Goal: Information Seeking & Learning: Learn about a topic

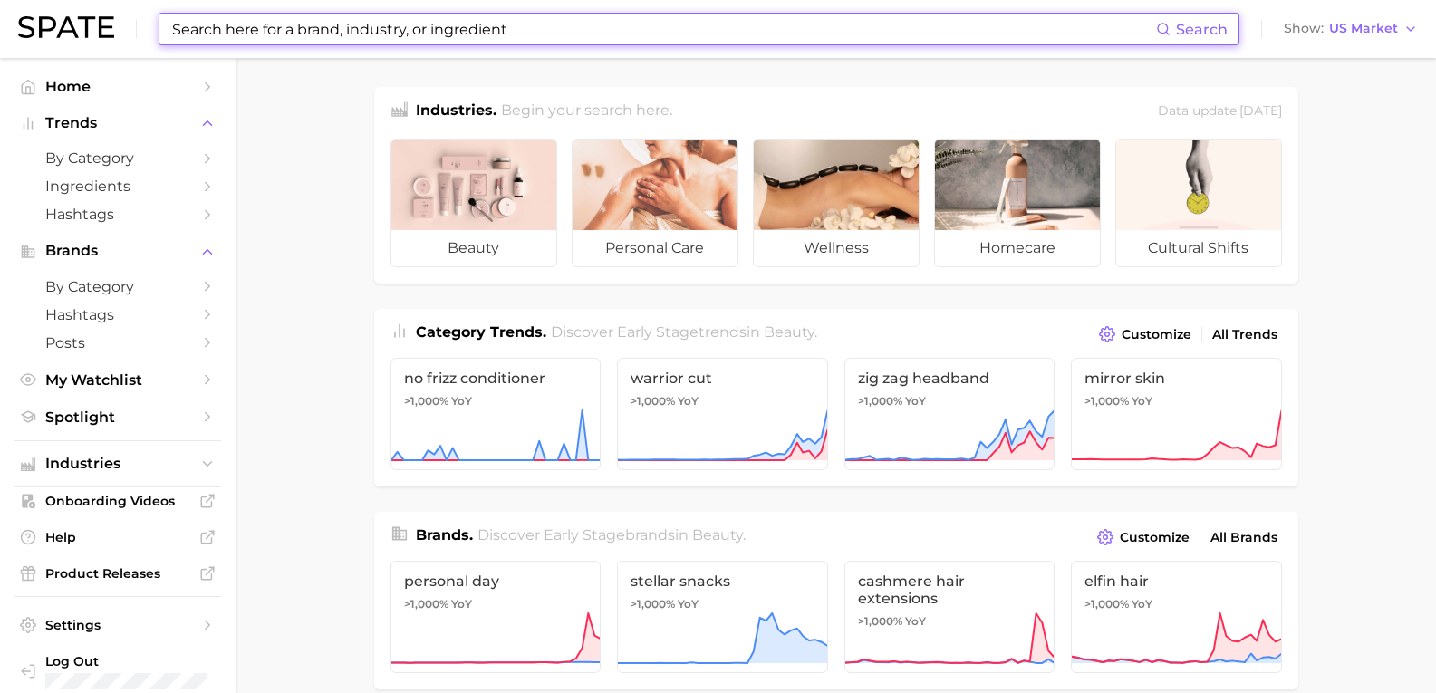
click at [191, 34] on input at bounding box center [663, 29] width 986 height 31
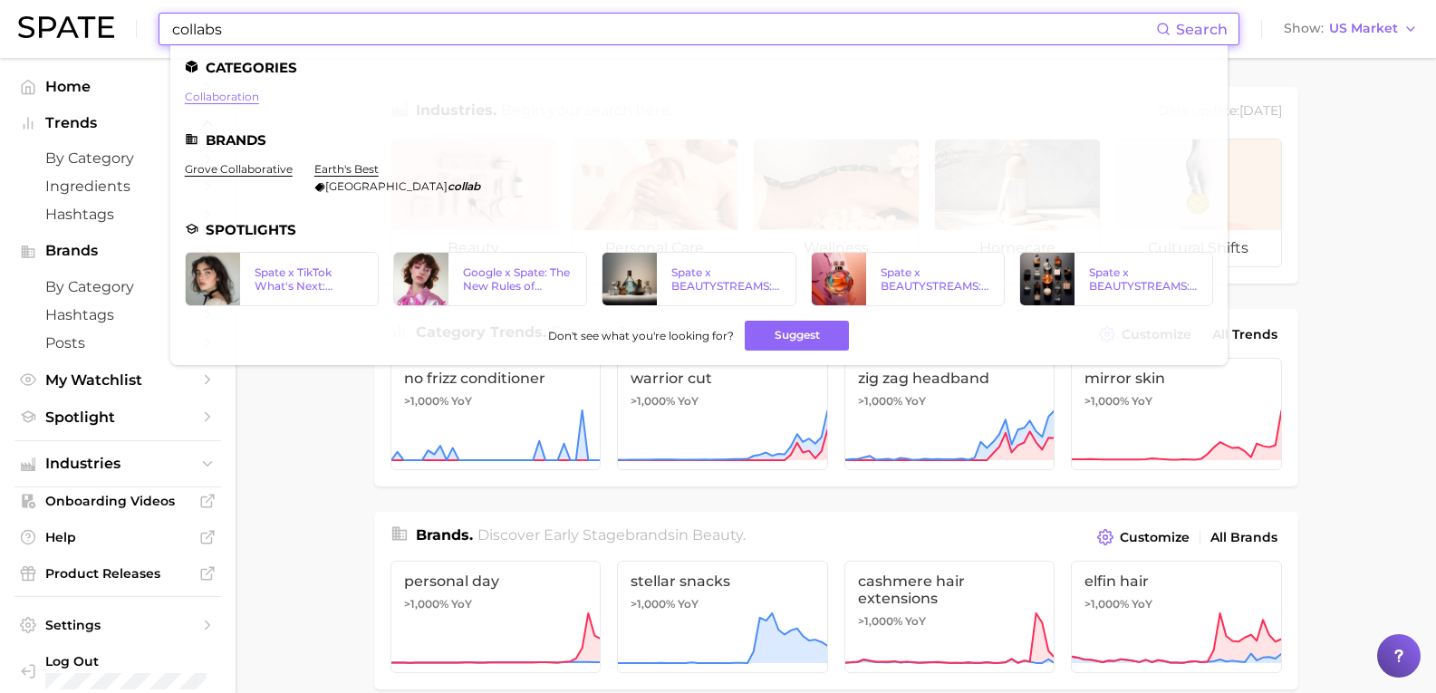
type input "collabs"
click at [217, 97] on link "collaboration" at bounding box center [222, 97] width 74 height 14
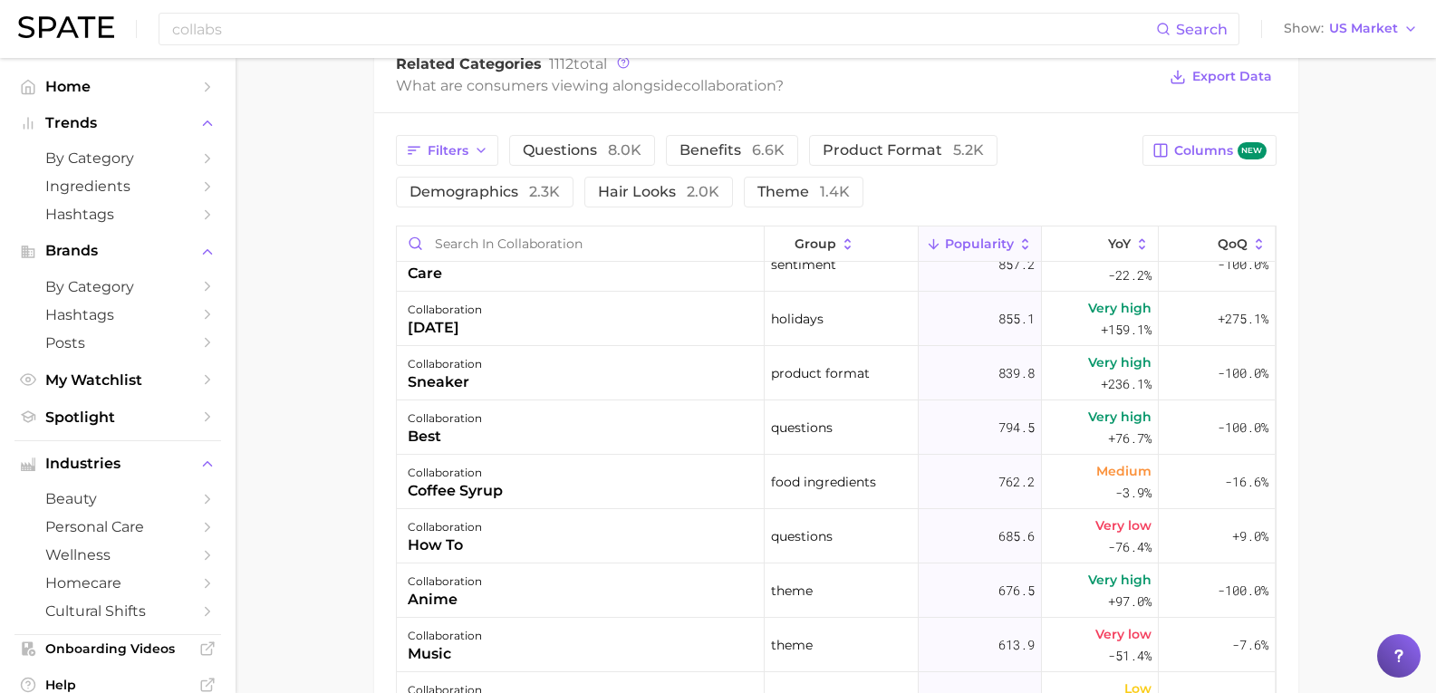
scroll to position [453, 0]
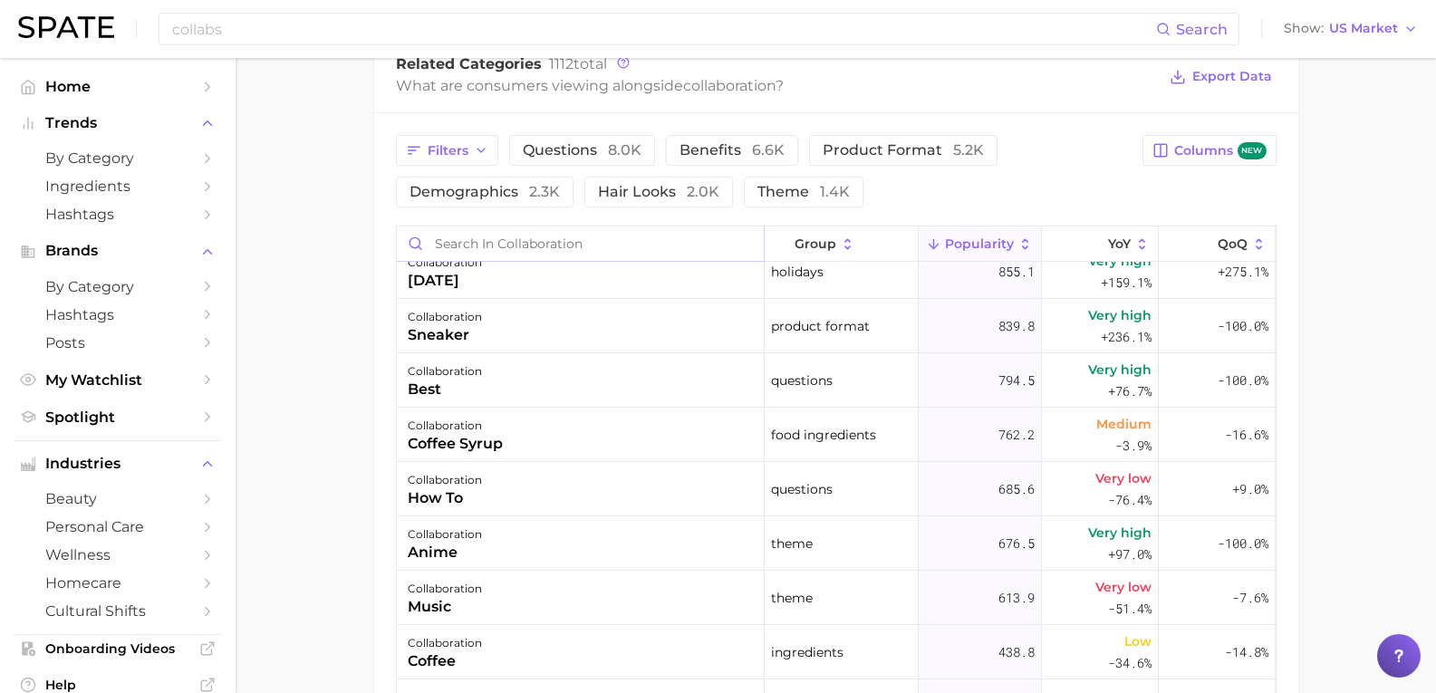
click at [467, 245] on input "Search in collaboration" at bounding box center [580, 244] width 367 height 34
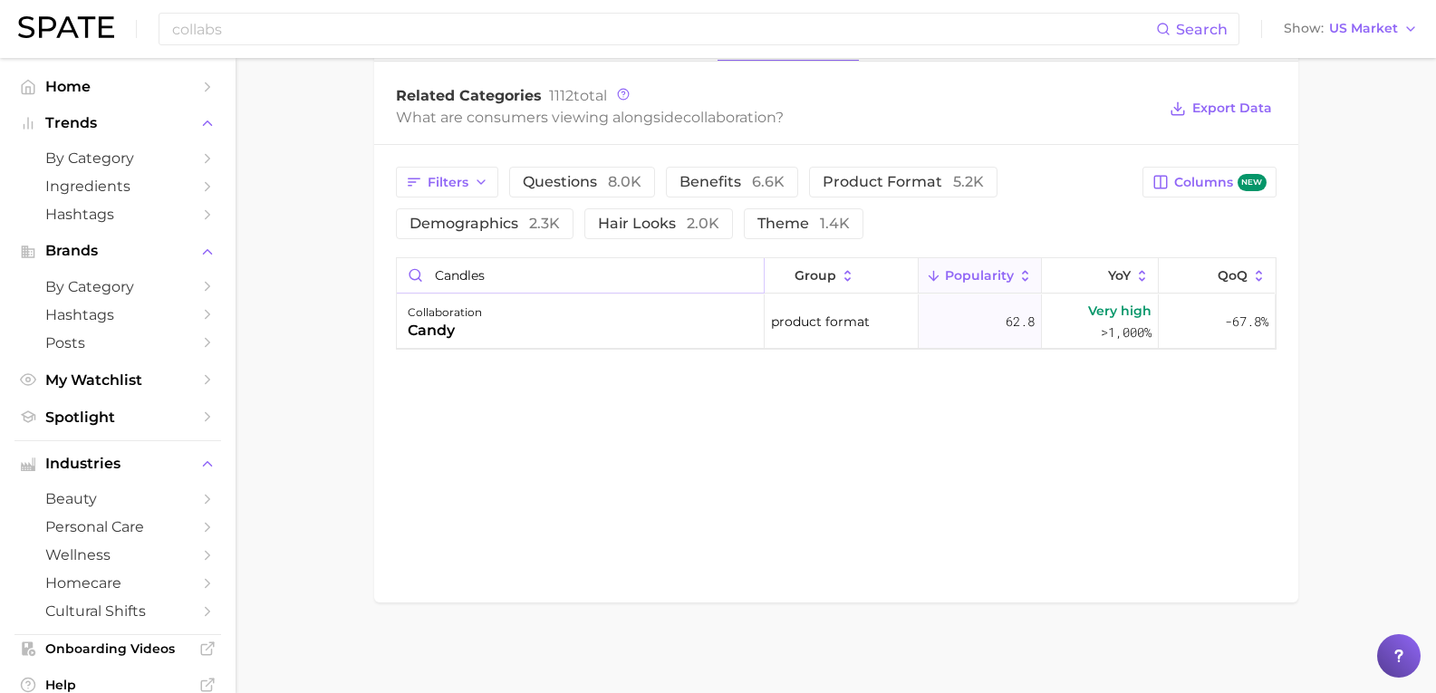
scroll to position [874, 0]
type input "c"
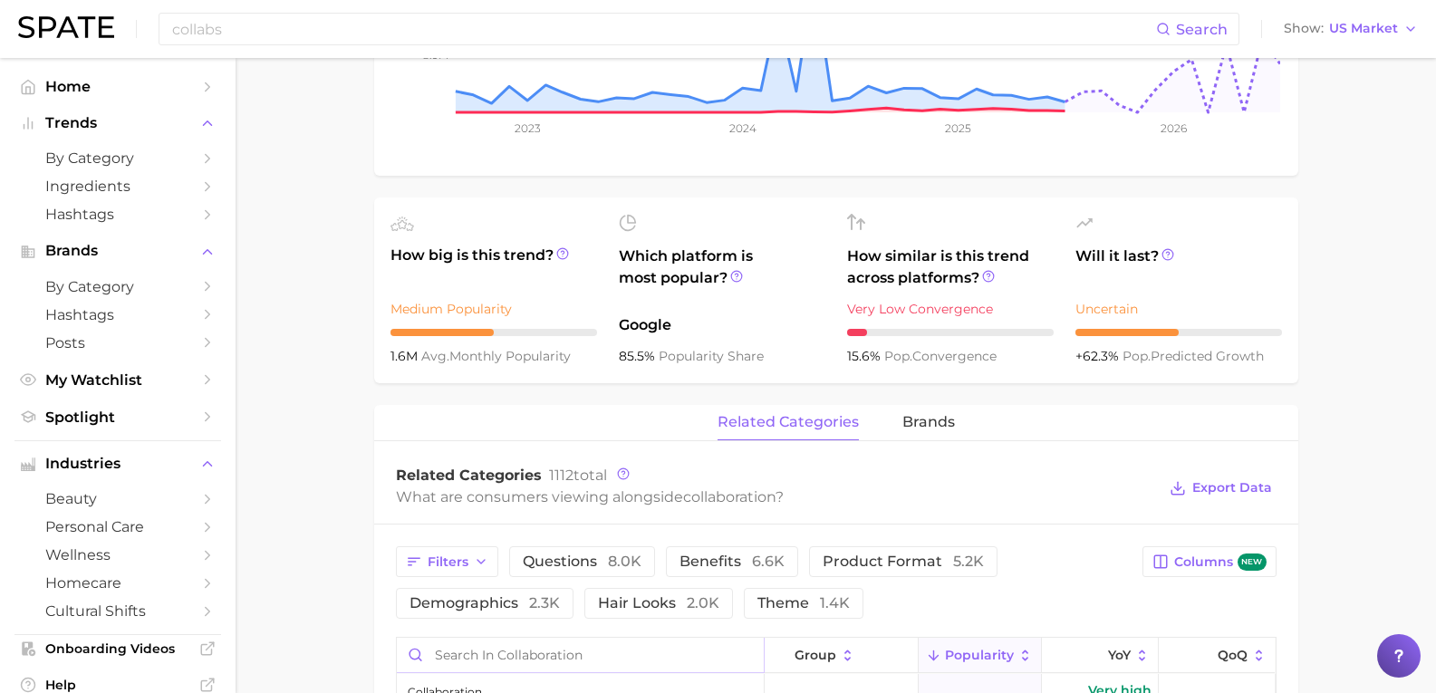
scroll to position [453, 0]
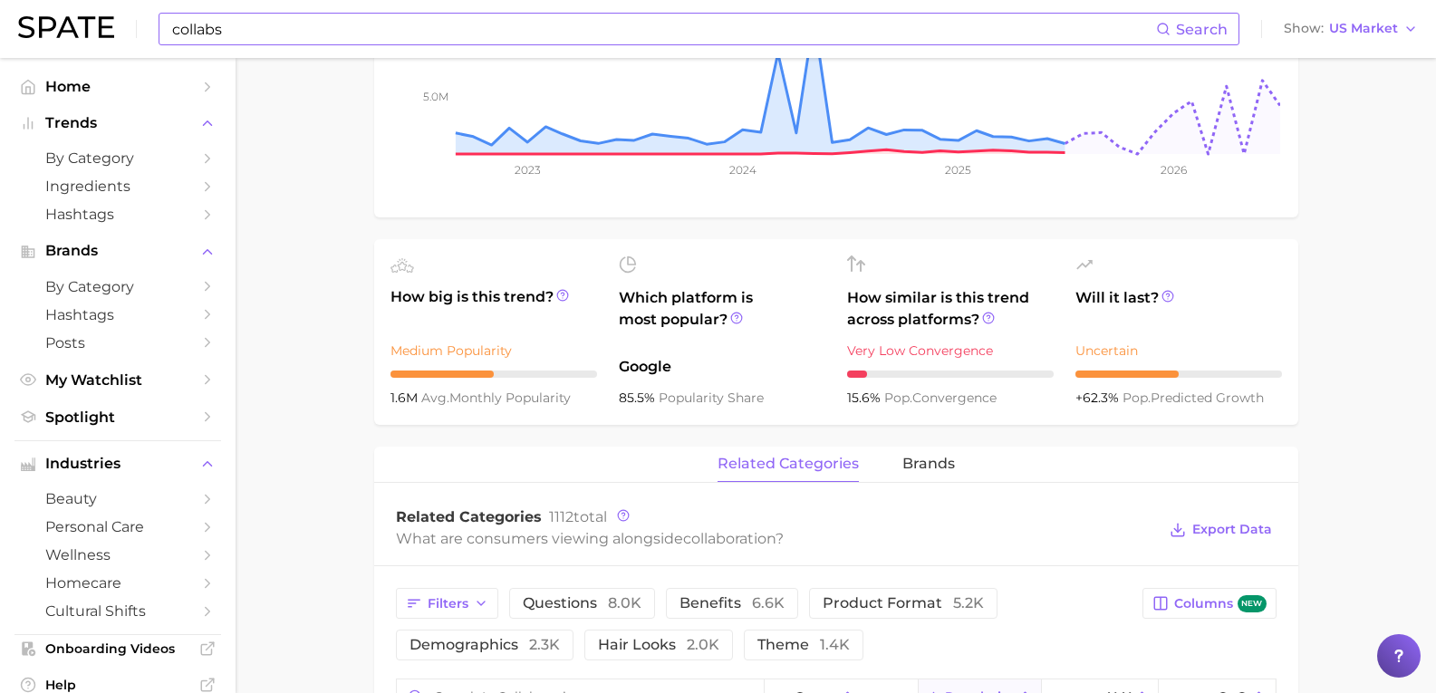
click at [256, 33] on input "collabs" at bounding box center [663, 29] width 986 height 31
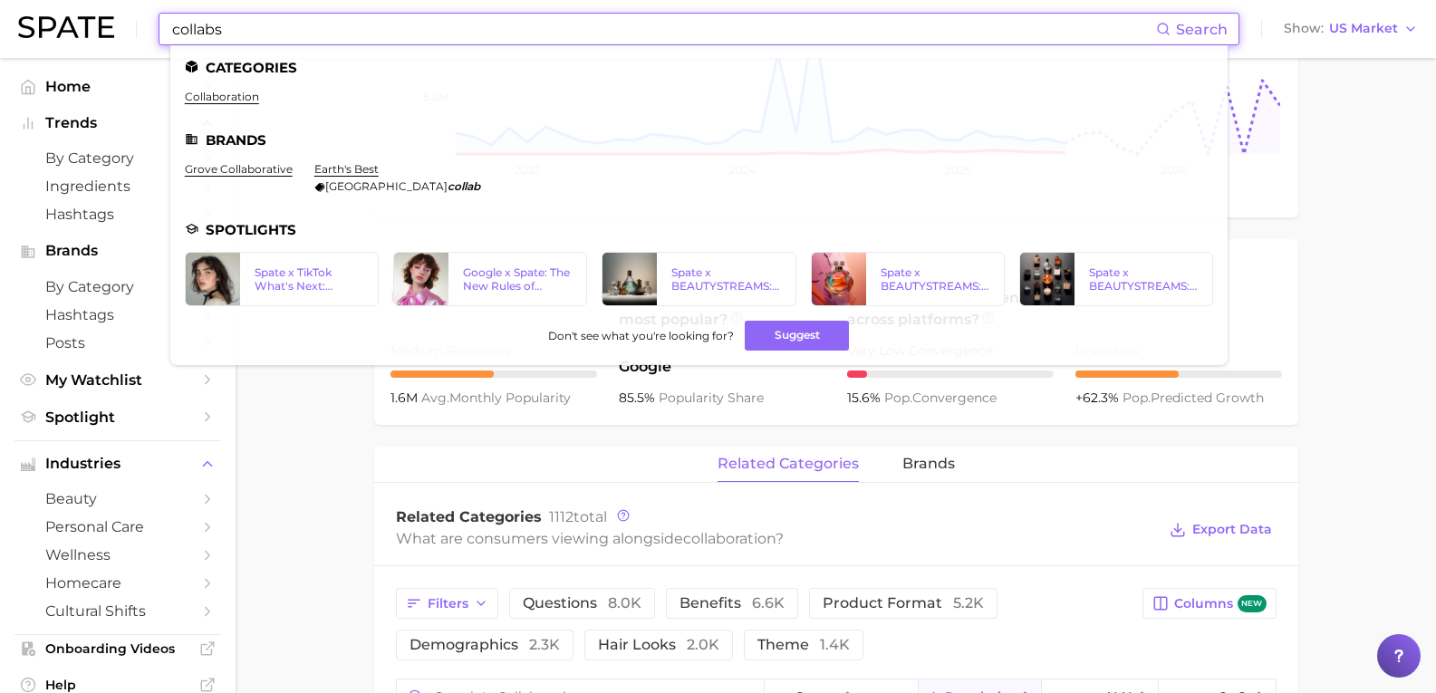
click at [256, 33] on input "collabs" at bounding box center [663, 29] width 986 height 31
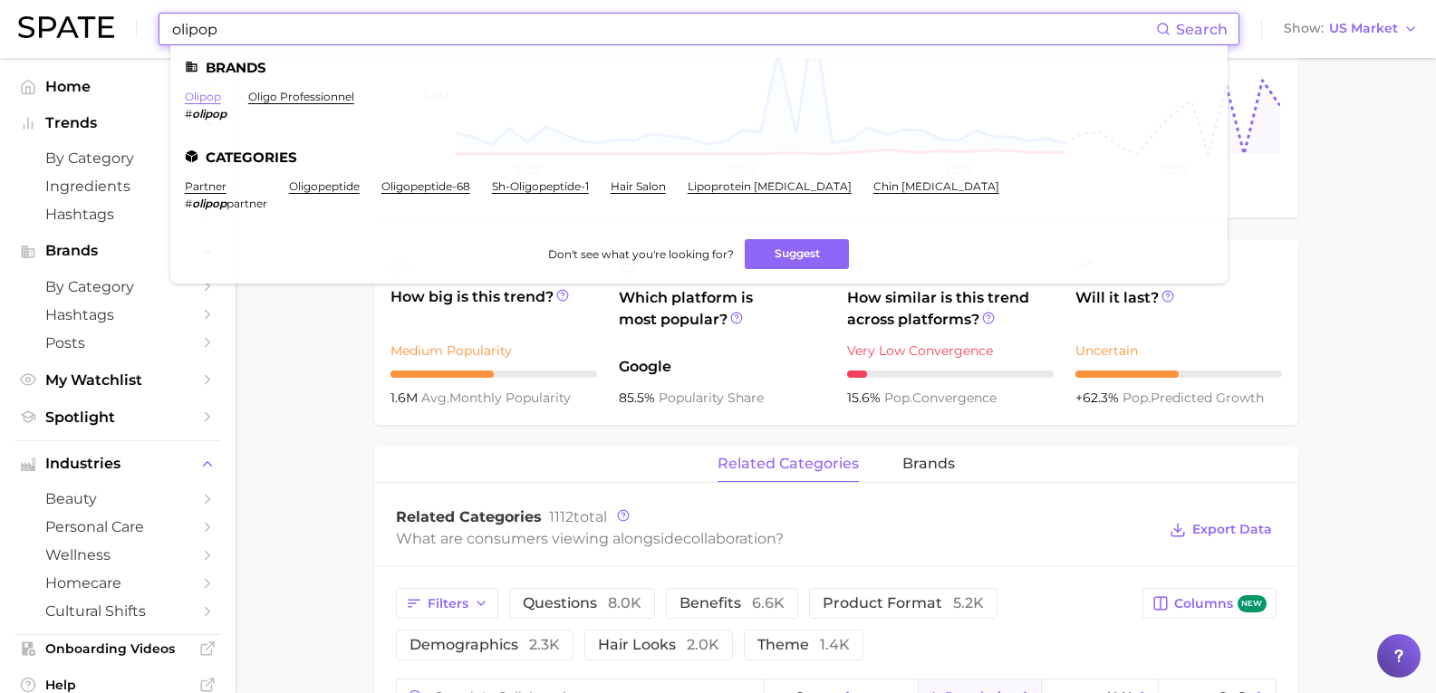
type input "olipop"
click at [206, 97] on link "olipop" at bounding box center [203, 97] width 36 height 14
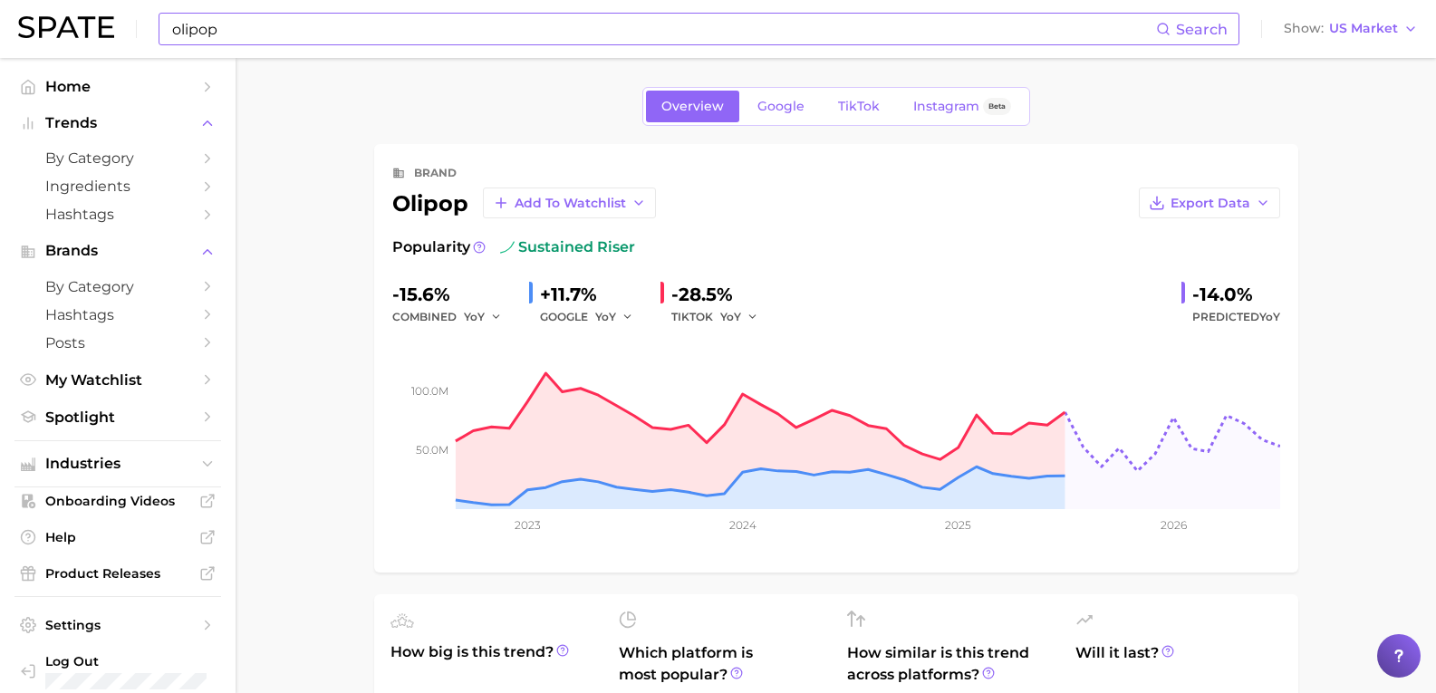
click at [287, 14] on input "olipop" at bounding box center [663, 29] width 986 height 31
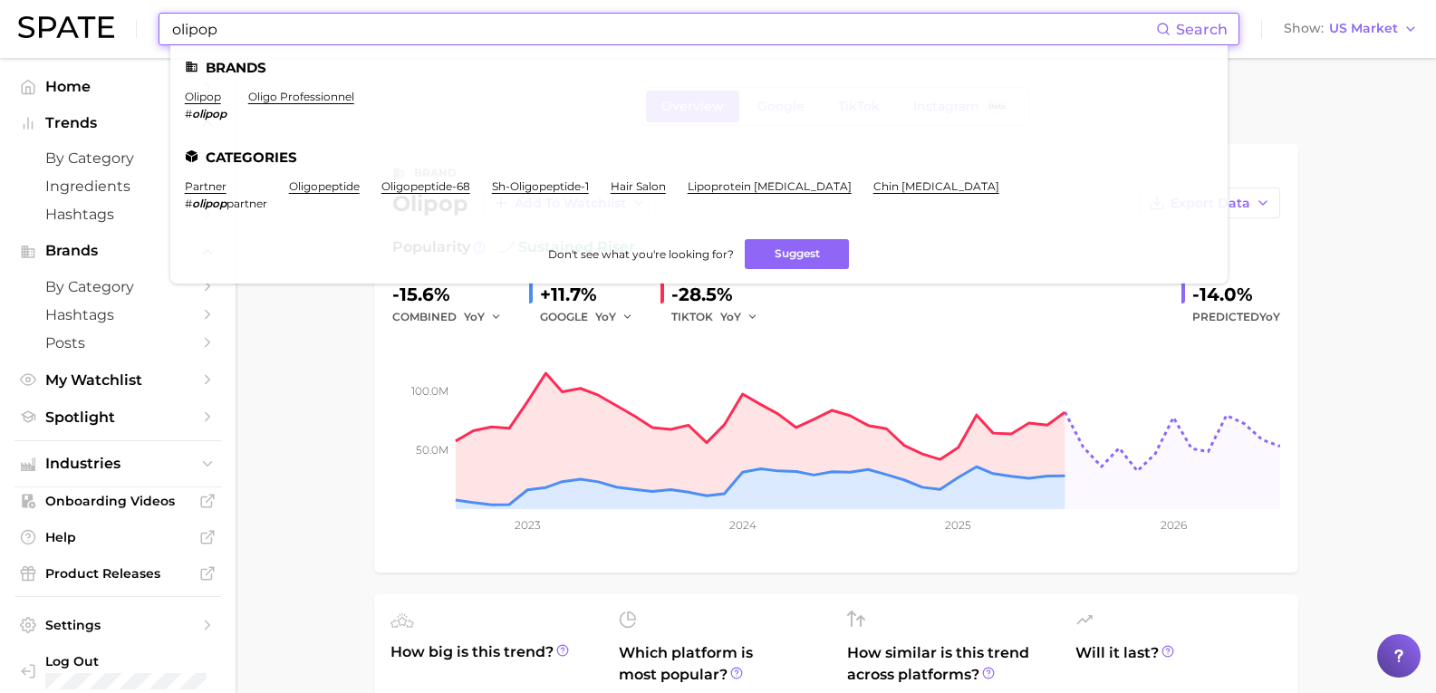
drag, startPoint x: 271, startPoint y: 28, endPoint x: 63, endPoint y: 25, distance: 208.4
click at [67, 25] on div "olipop Search Brands olipop # olipop oligo professionnel Categories partner # o…" at bounding box center [718, 29] width 1400 height 58
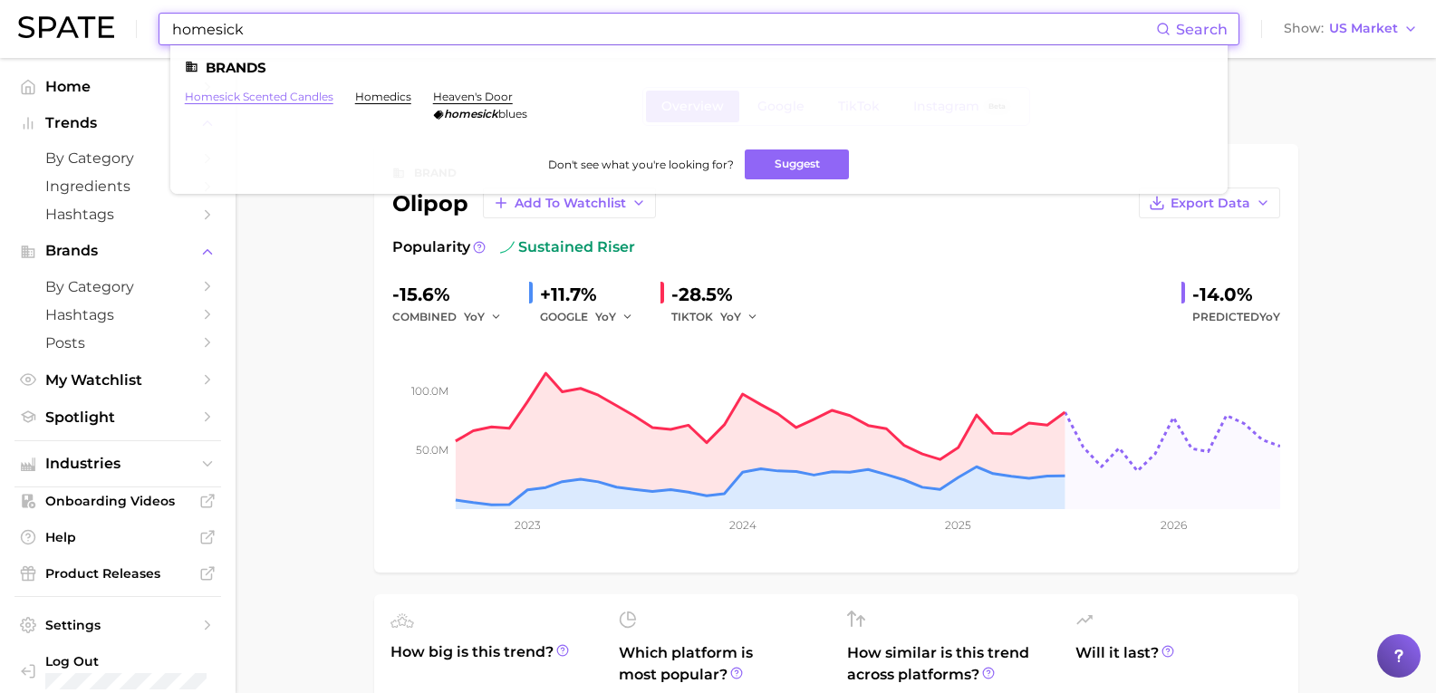
type input "homesick"
click at [246, 99] on link "homesick scented candles" at bounding box center [259, 97] width 149 height 14
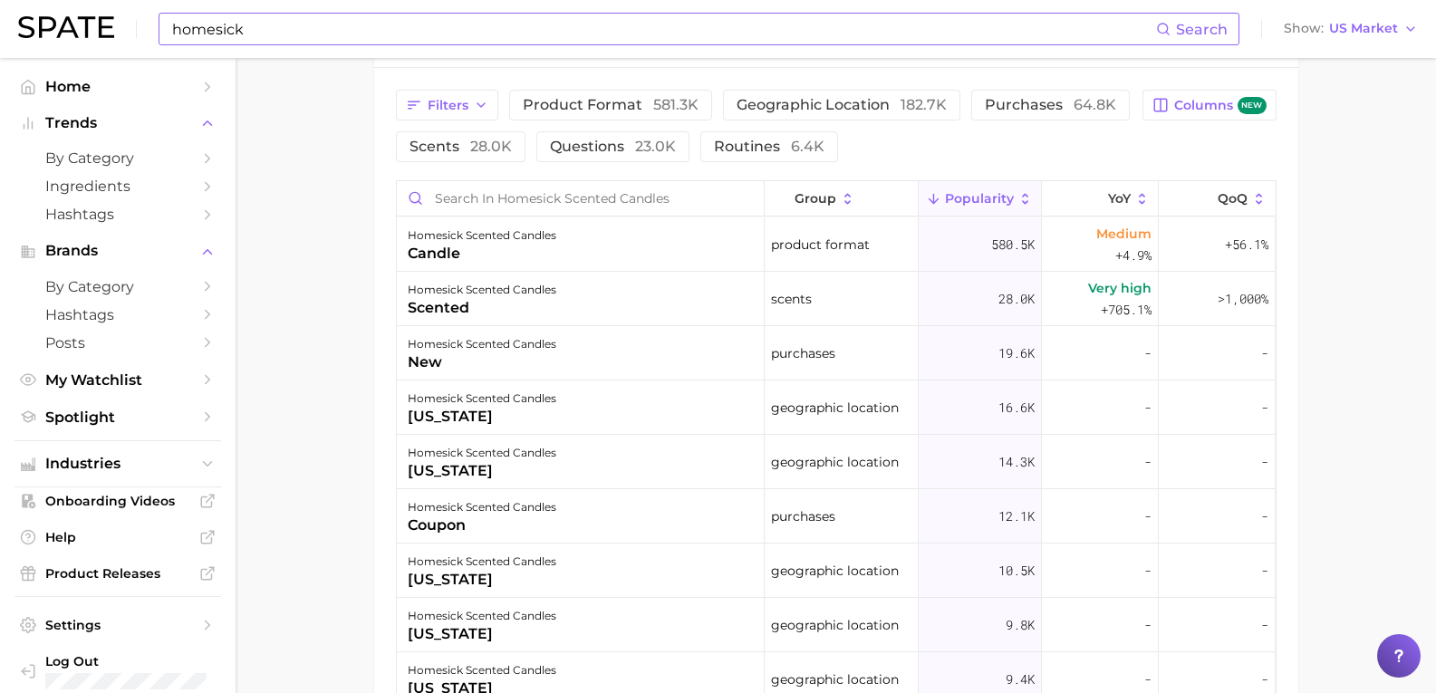
scroll to position [916, 0]
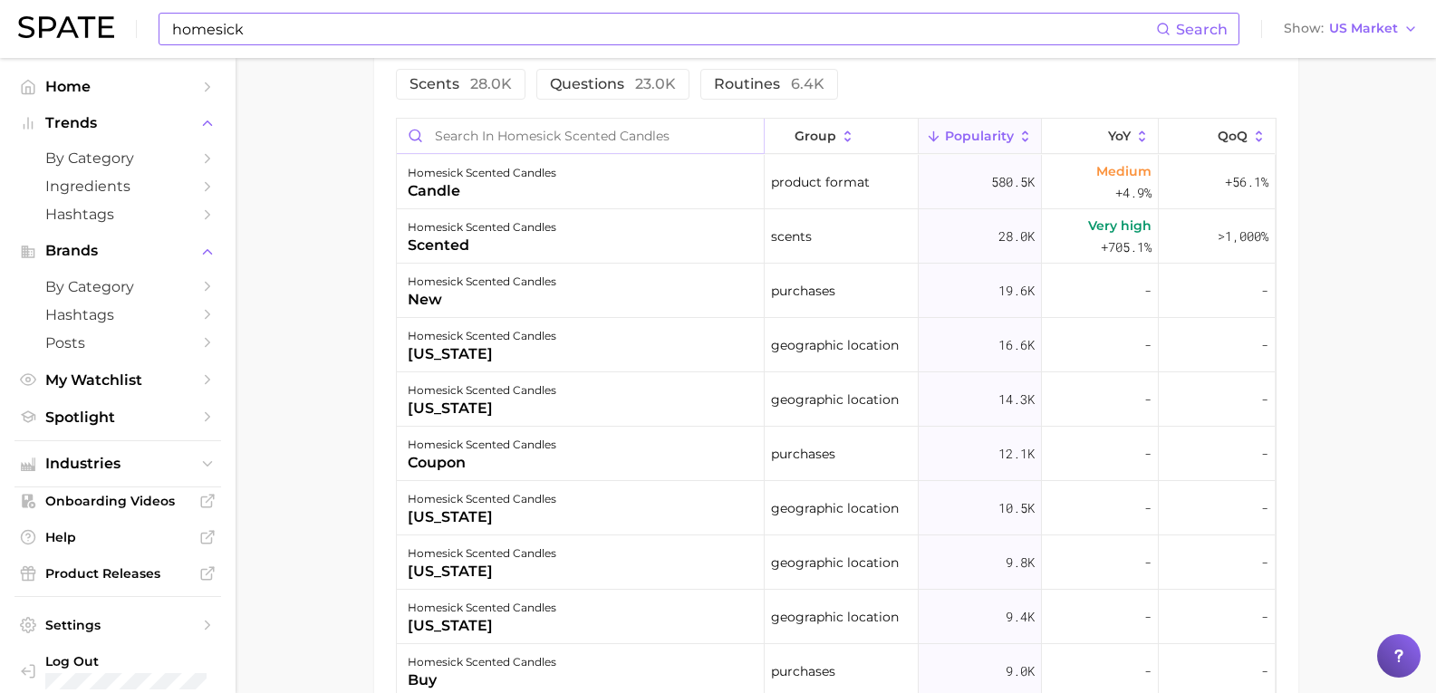
click at [688, 143] on input "Search in homesick scented candles" at bounding box center [580, 136] width 367 height 34
type input "oilpop"
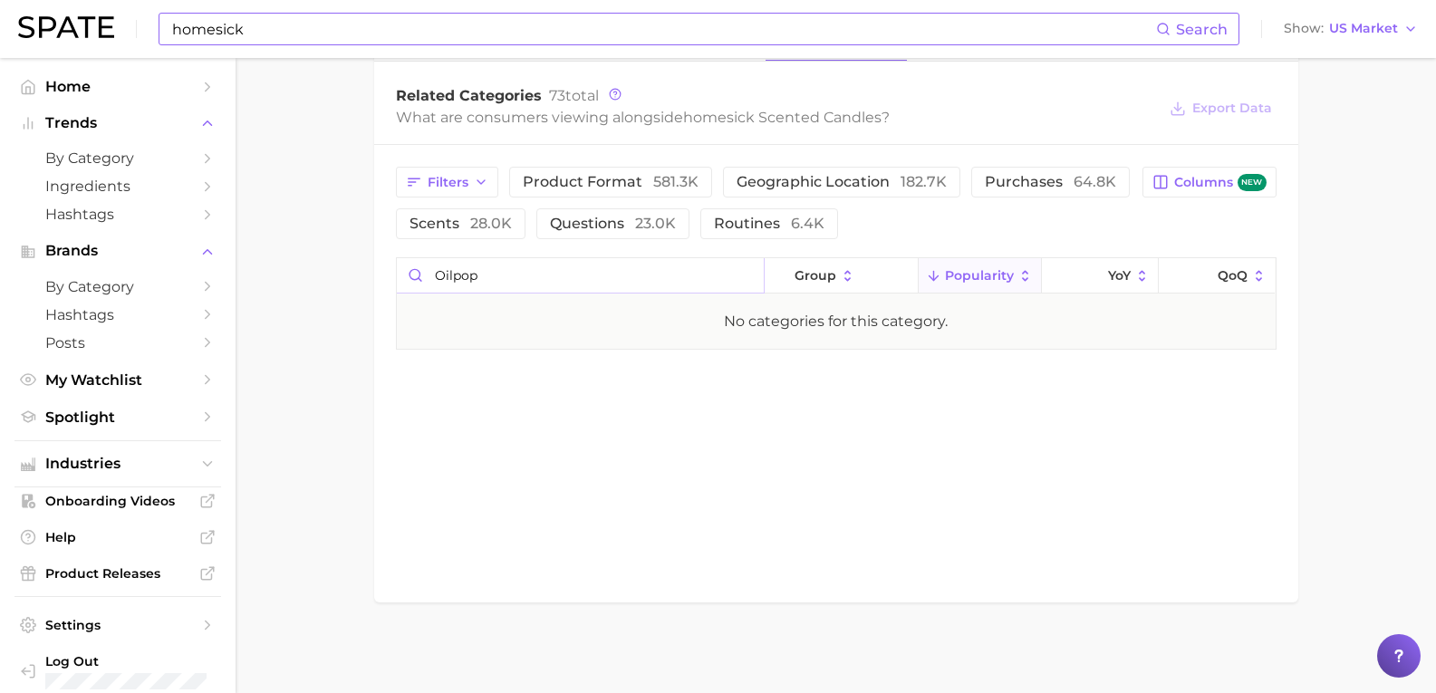
scroll to position [777, 0]
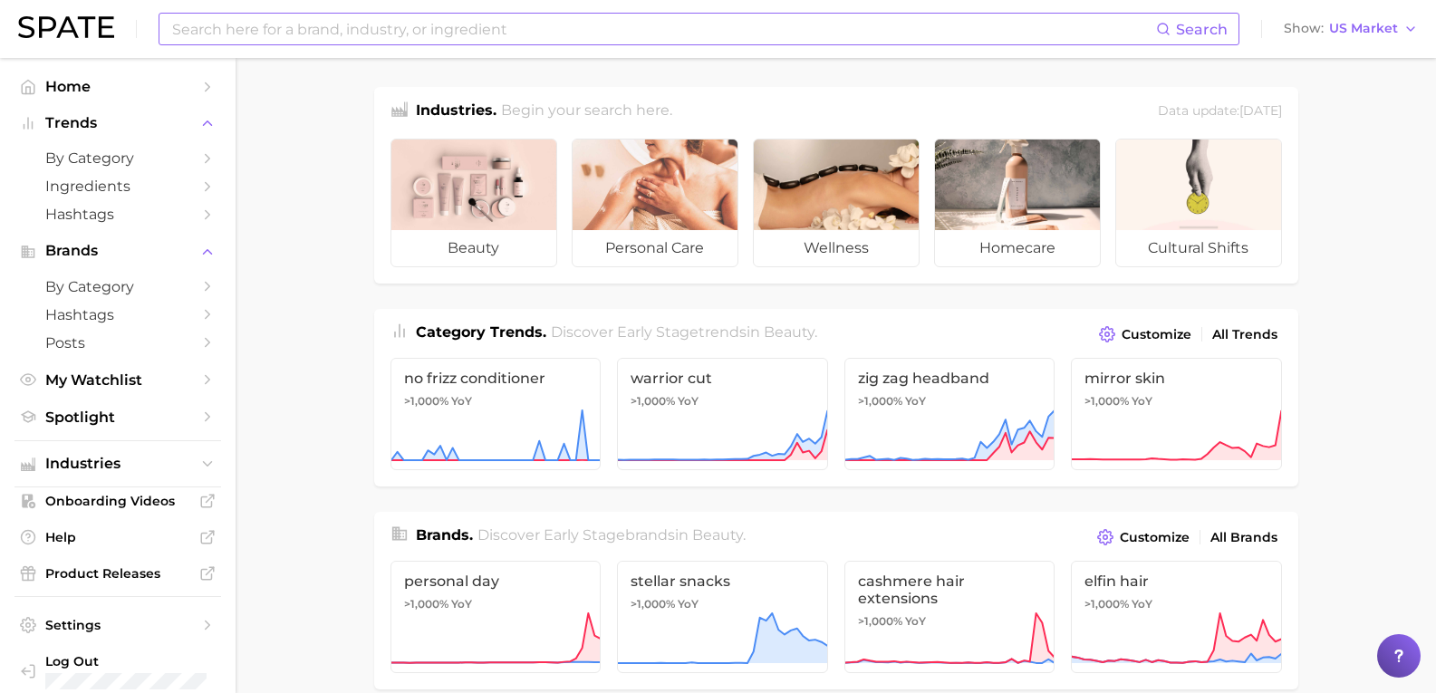
click at [262, 30] on input at bounding box center [663, 29] width 986 height 31
type input "flamingo estate"
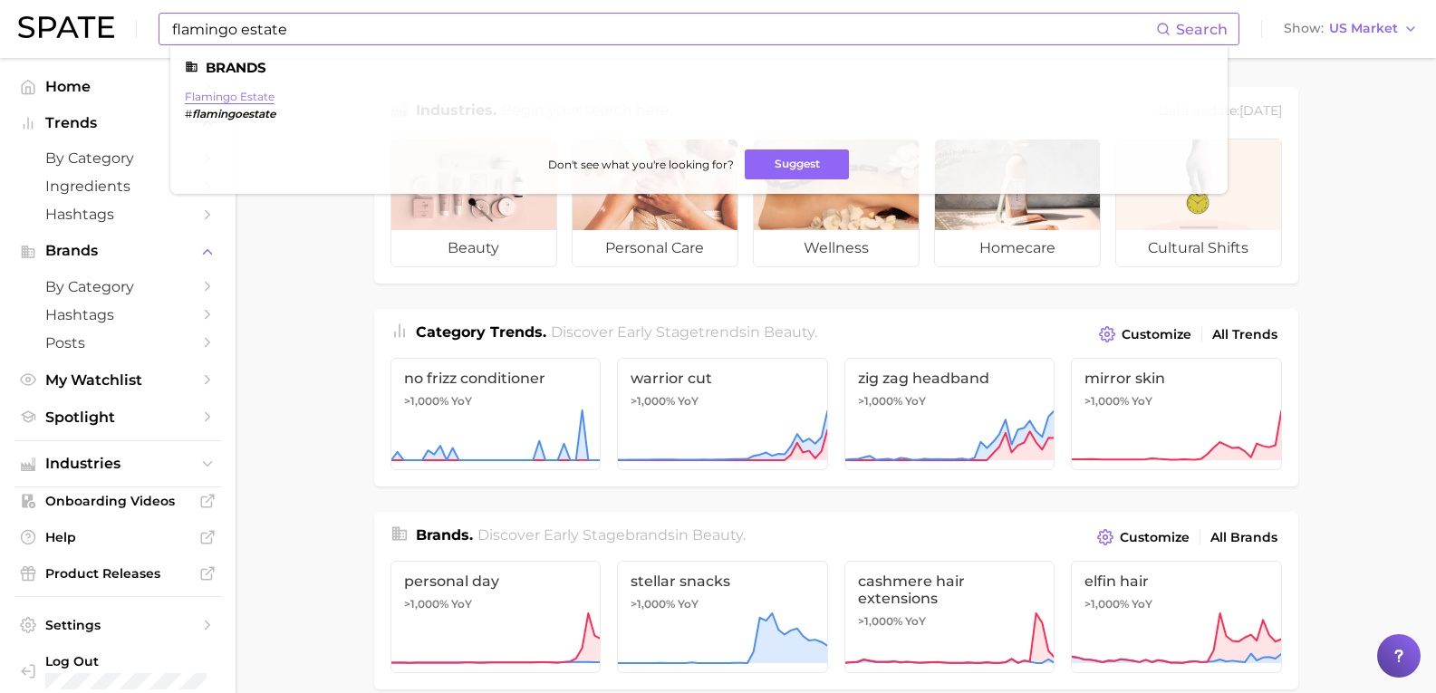
click at [228, 101] on link "flamingo estate" at bounding box center [230, 97] width 90 height 14
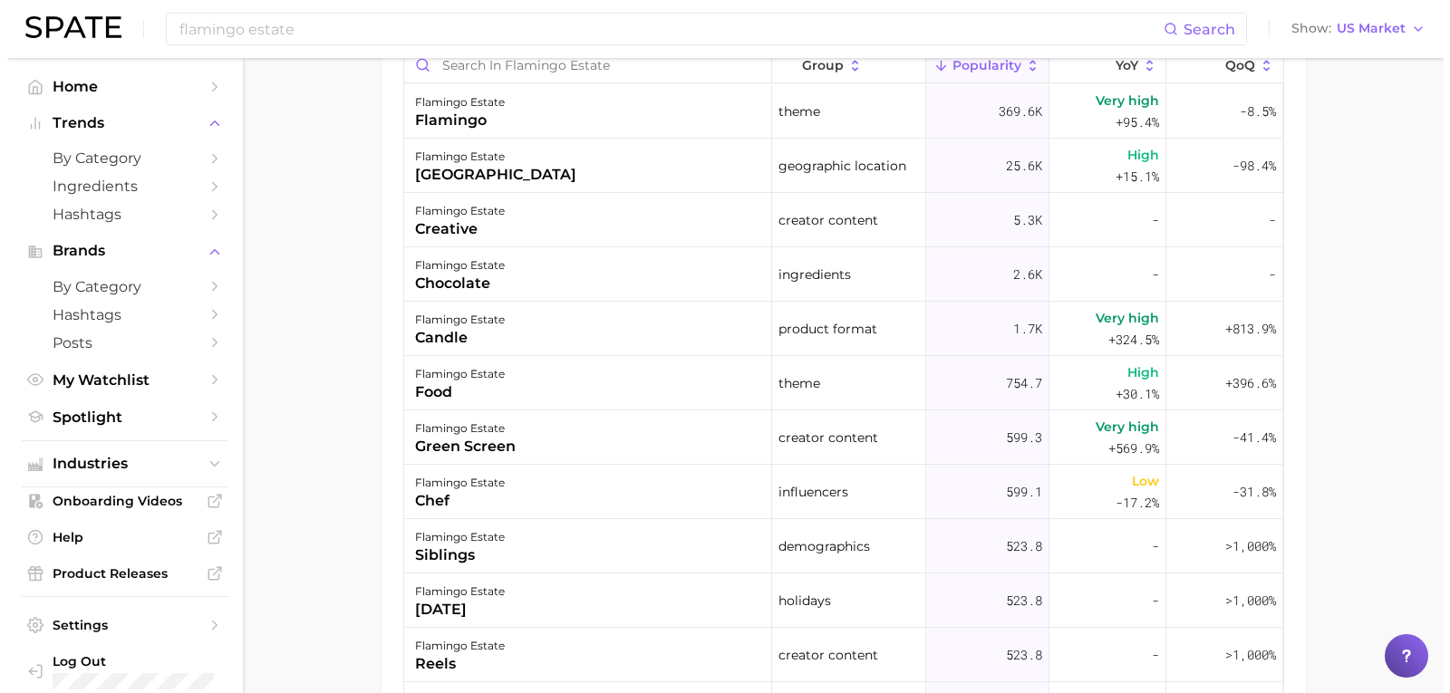
scroll to position [914, 0]
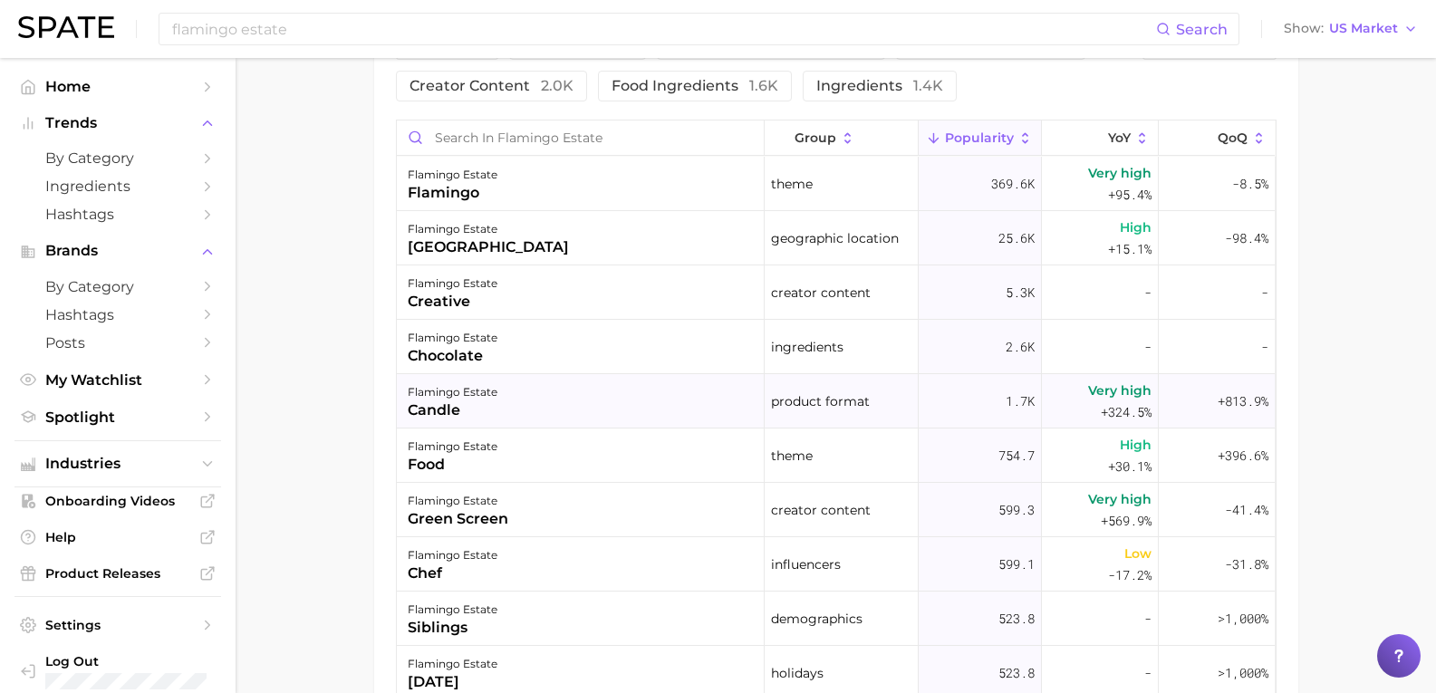
click at [1115, 407] on span "+324.5%" at bounding box center [1126, 412] width 51 height 22
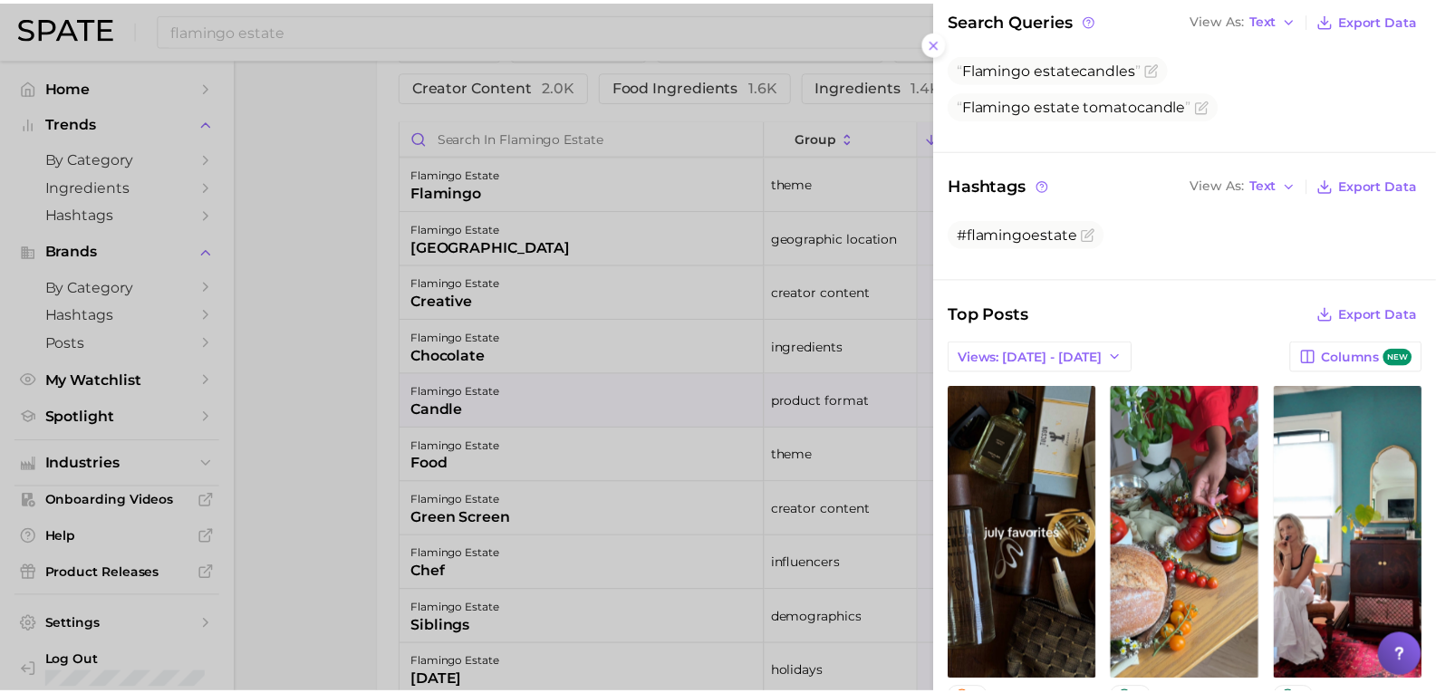
scroll to position [0, 0]
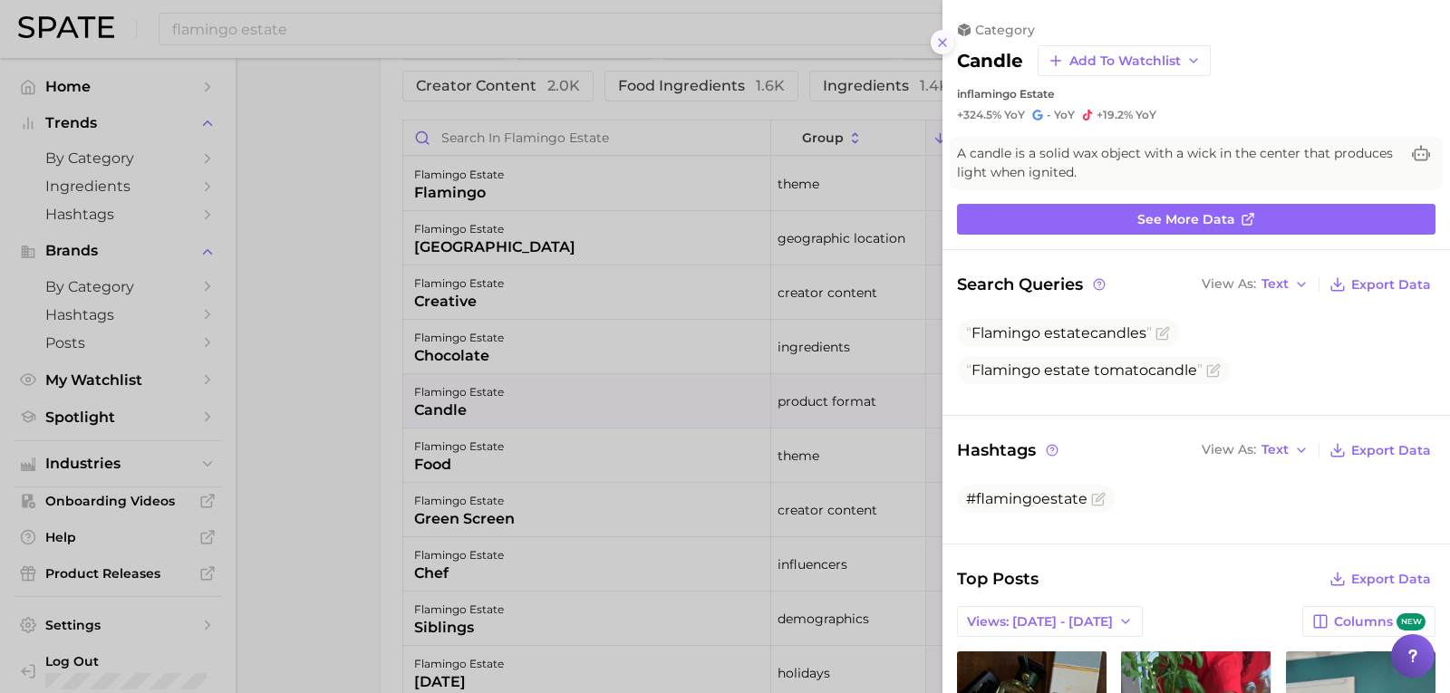
click at [951, 42] on button at bounding box center [943, 42] width 24 height 24
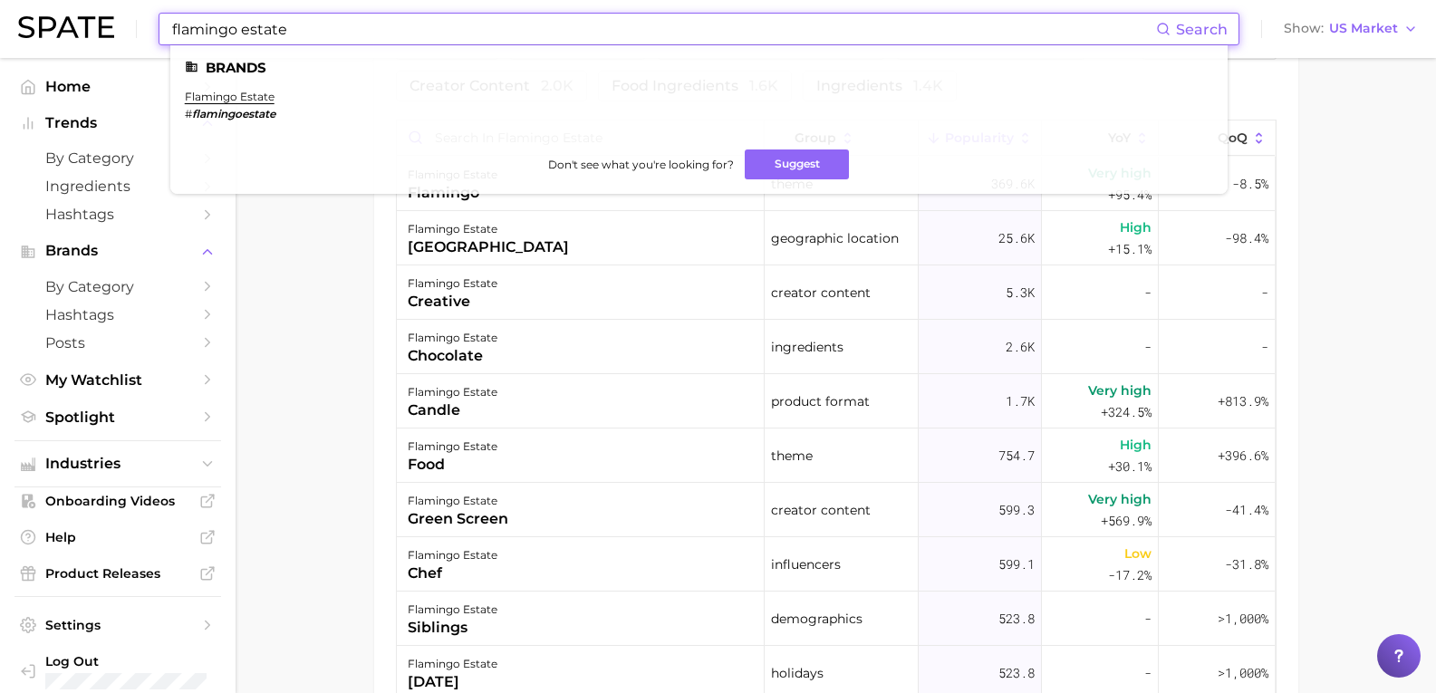
click at [325, 35] on input "flamingo estate" at bounding box center [663, 29] width 986 height 31
drag, startPoint x: 325, startPoint y: 35, endPoint x: 40, endPoint y: 22, distance: 285.8
click at [40, 22] on div "flamingo estate Search Brands flamingo estate # flamingoestate Don't see what y…" at bounding box center [718, 29] width 1400 height 58
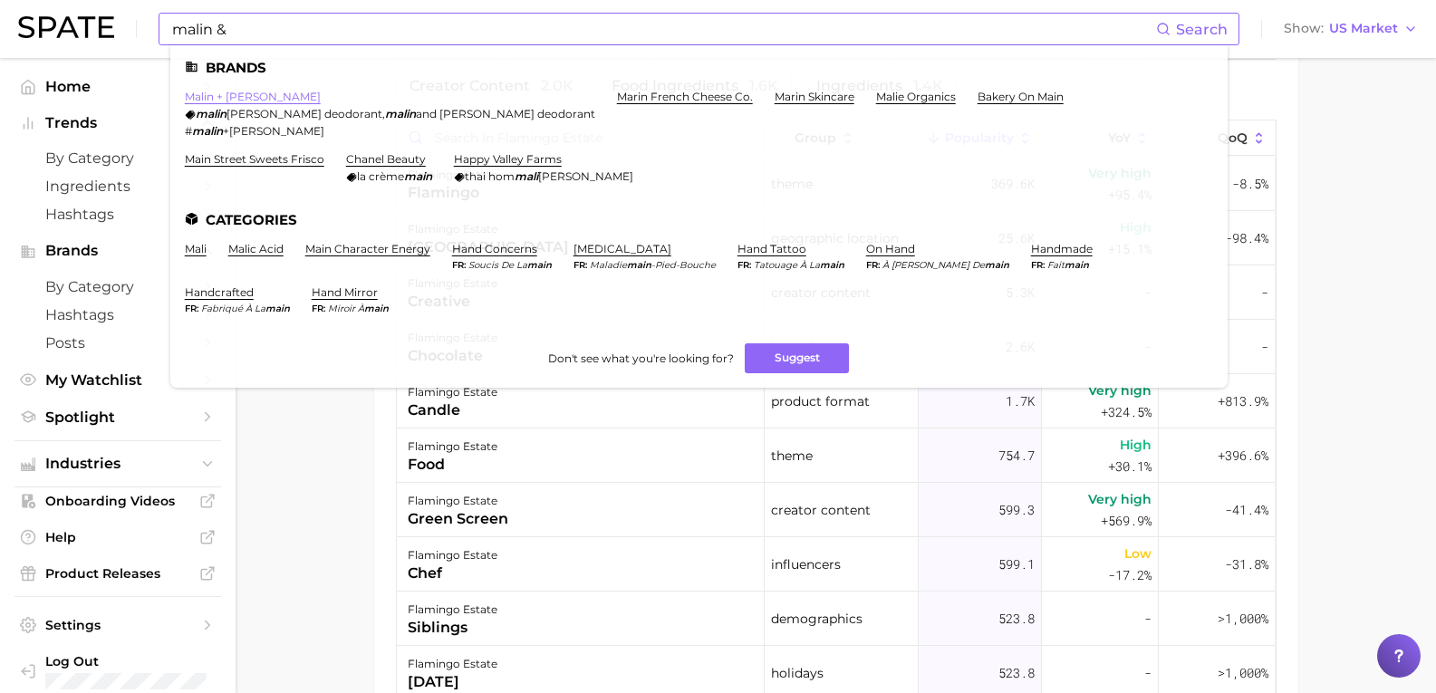
click at [221, 98] on link "malin + goetz" at bounding box center [253, 97] width 136 height 14
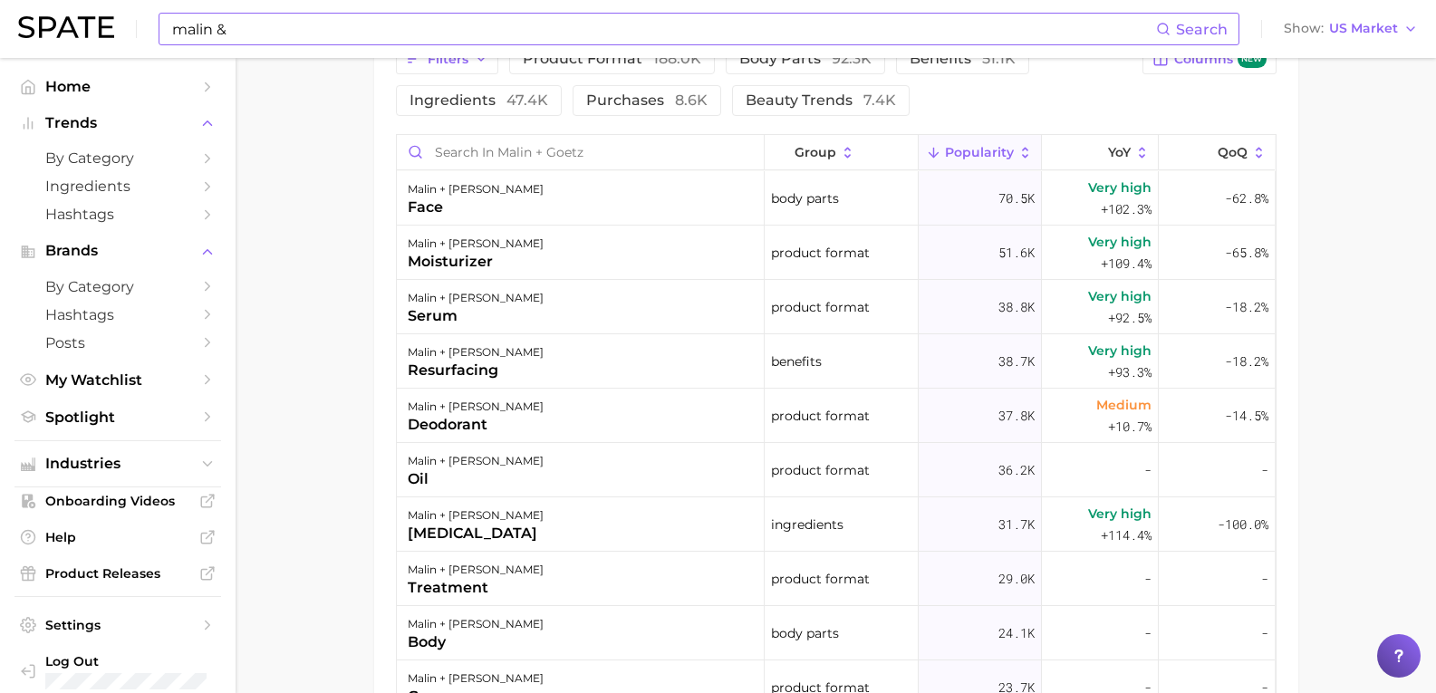
scroll to position [906, 0]
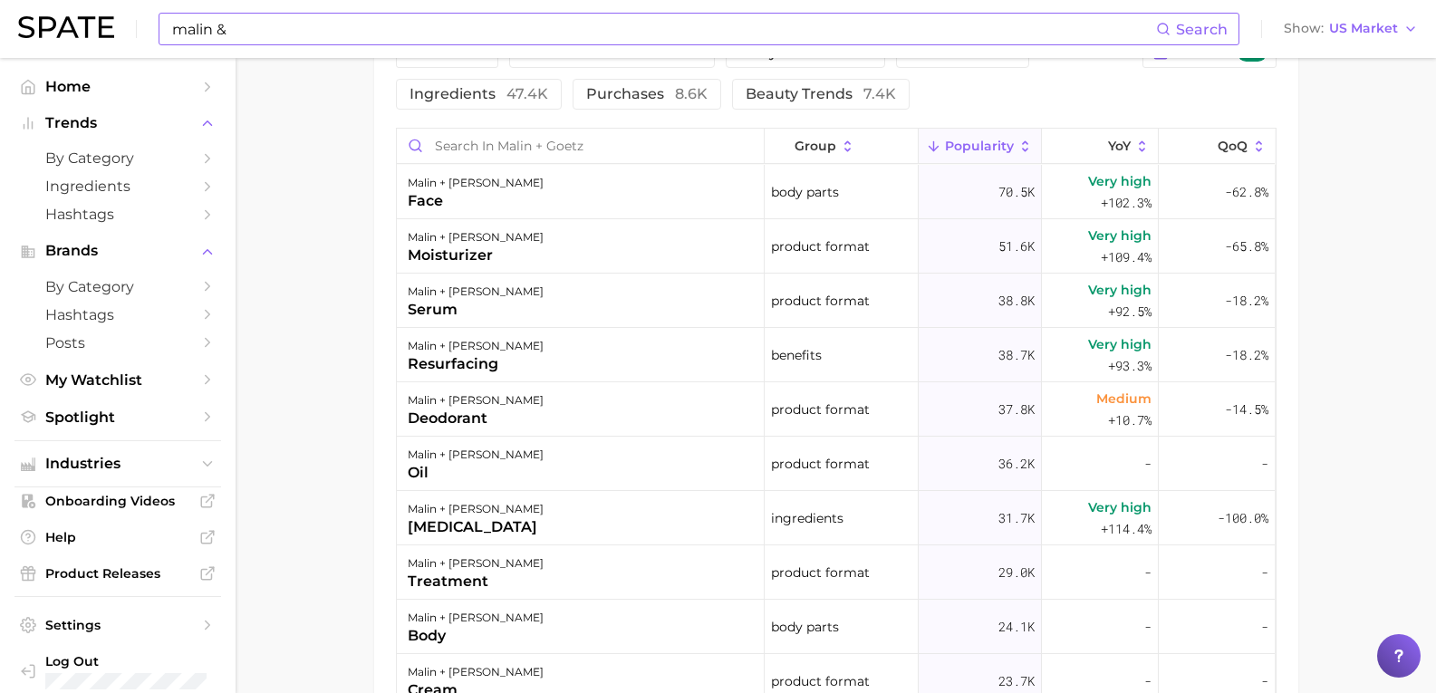
click at [265, 24] on input "malin &" at bounding box center [663, 29] width 986 height 31
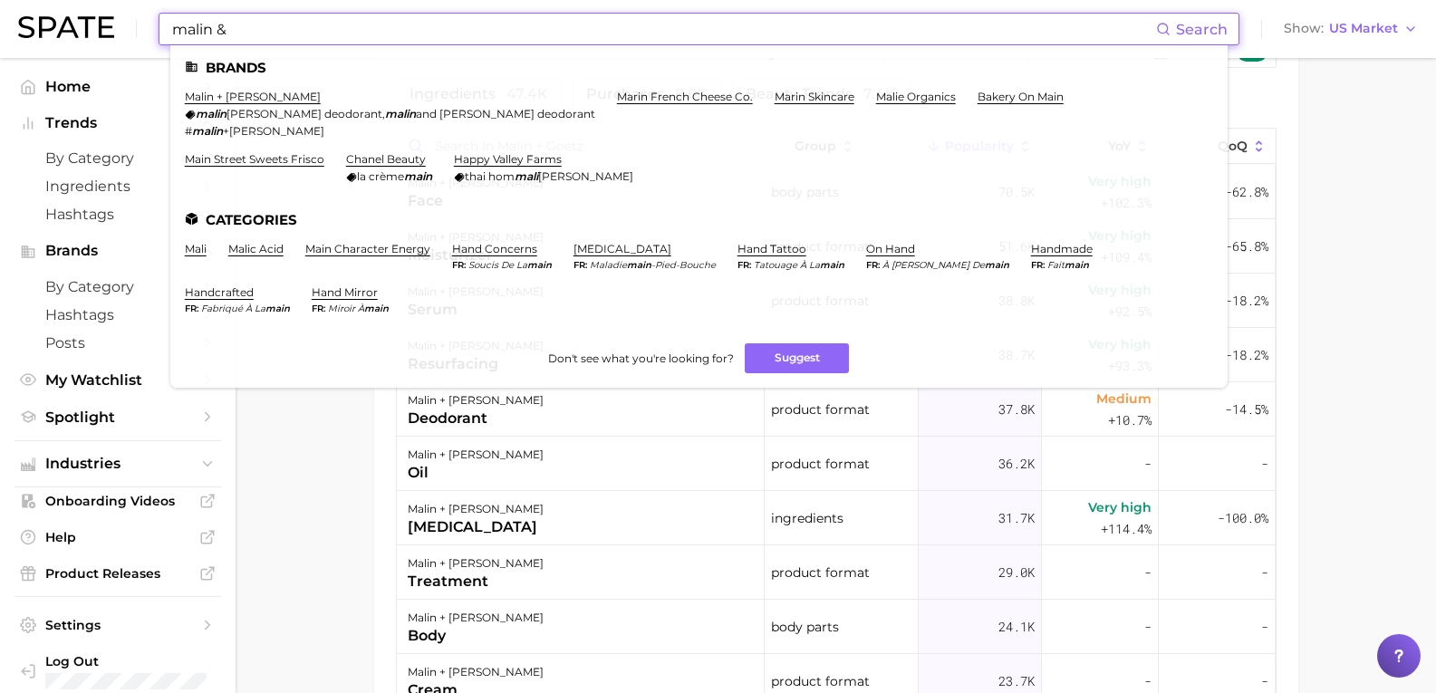
drag, startPoint x: 263, startPoint y: 36, endPoint x: -35, endPoint y: 37, distance: 298.1
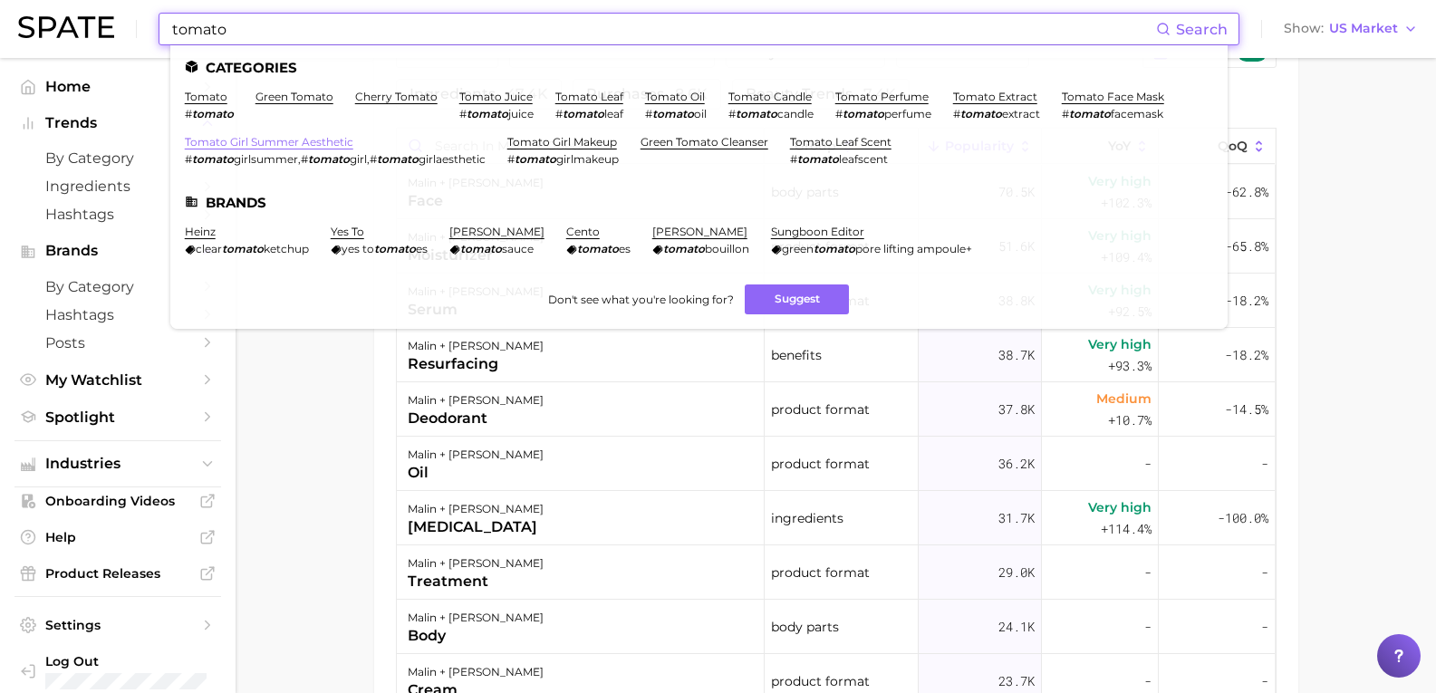
type input "tomato"
click at [244, 140] on link "tomato girl summer aesthetic" at bounding box center [269, 142] width 169 height 14
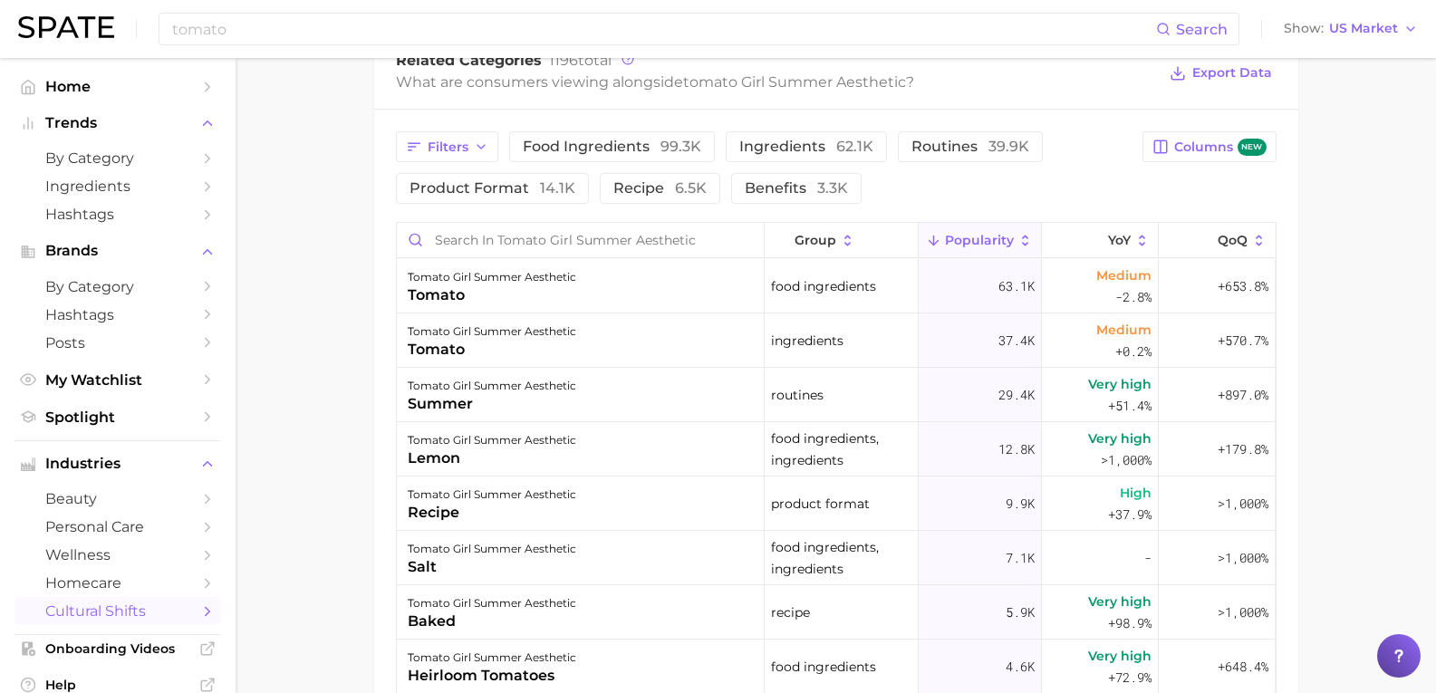
scroll to position [997, 0]
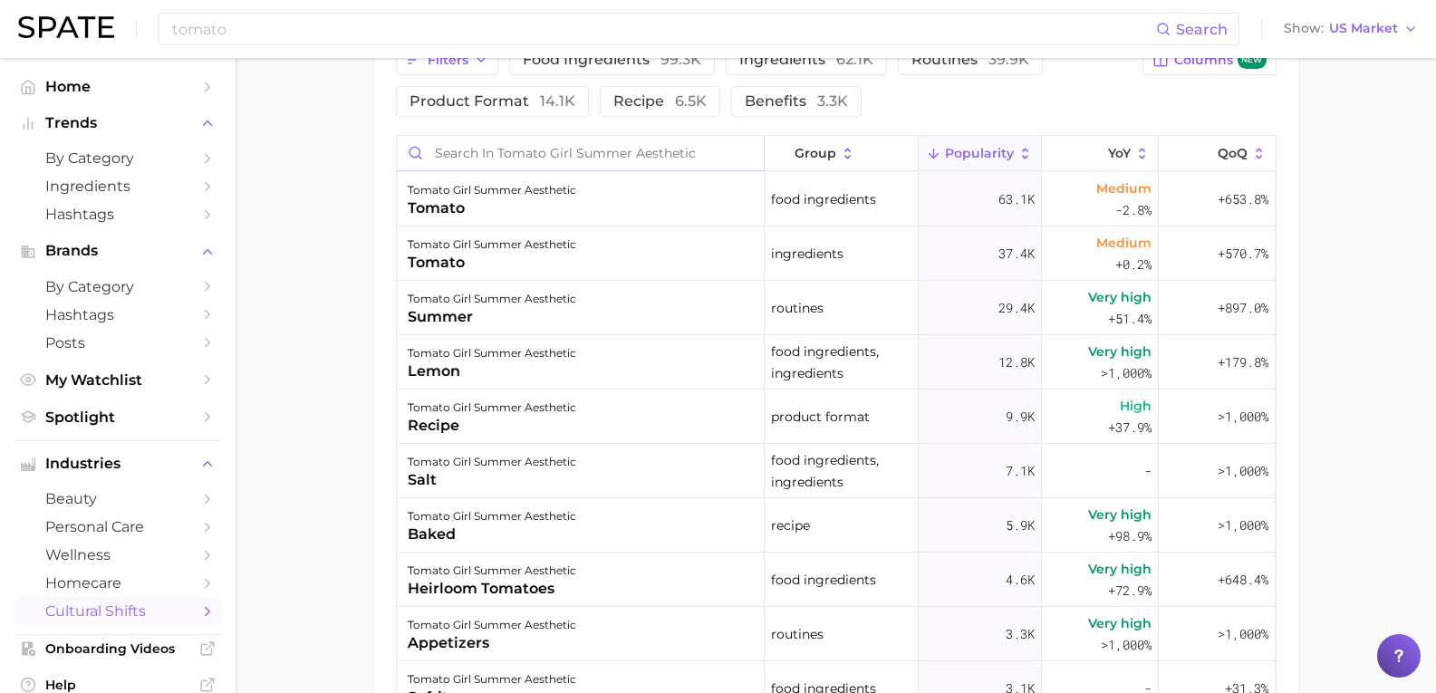
click at [536, 158] on input "Search in tomato girl summer aesthetic" at bounding box center [580, 153] width 367 height 34
type input "candles"
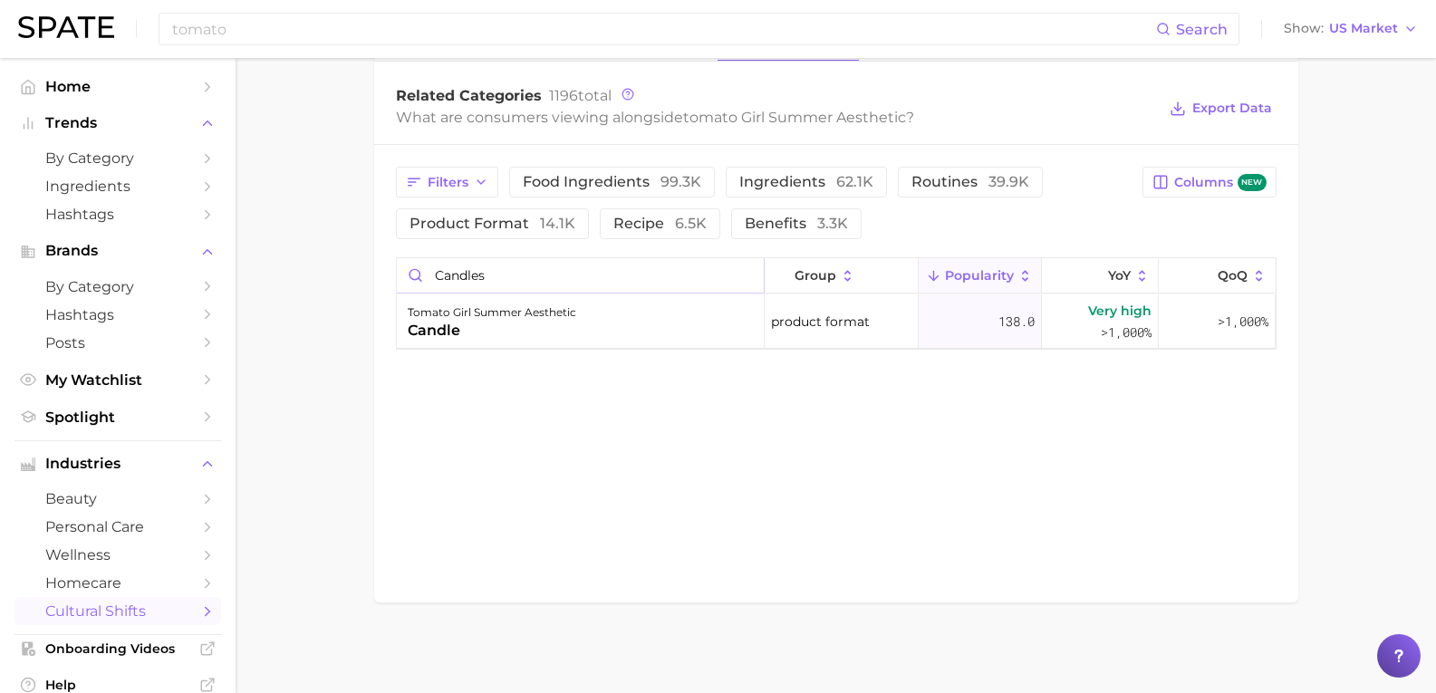
scroll to position [874, 0]
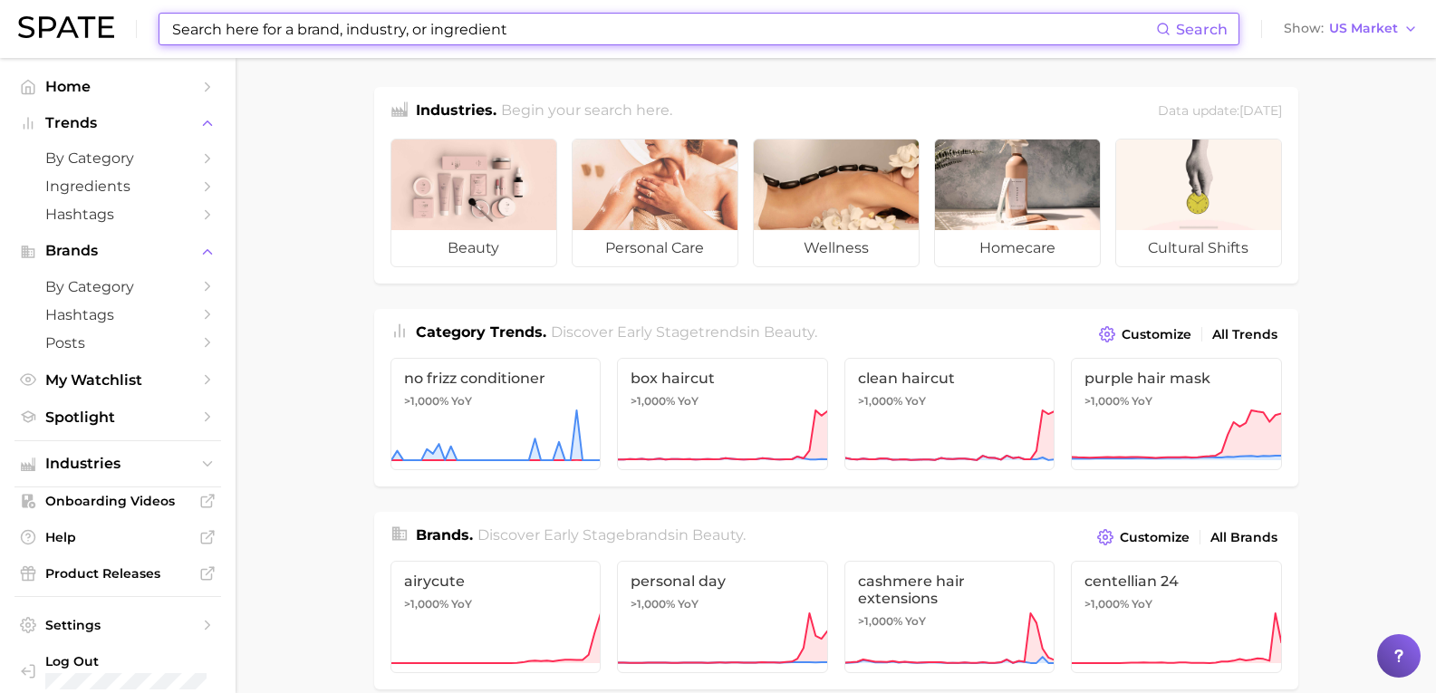
click at [199, 33] on input at bounding box center [663, 29] width 986 height 31
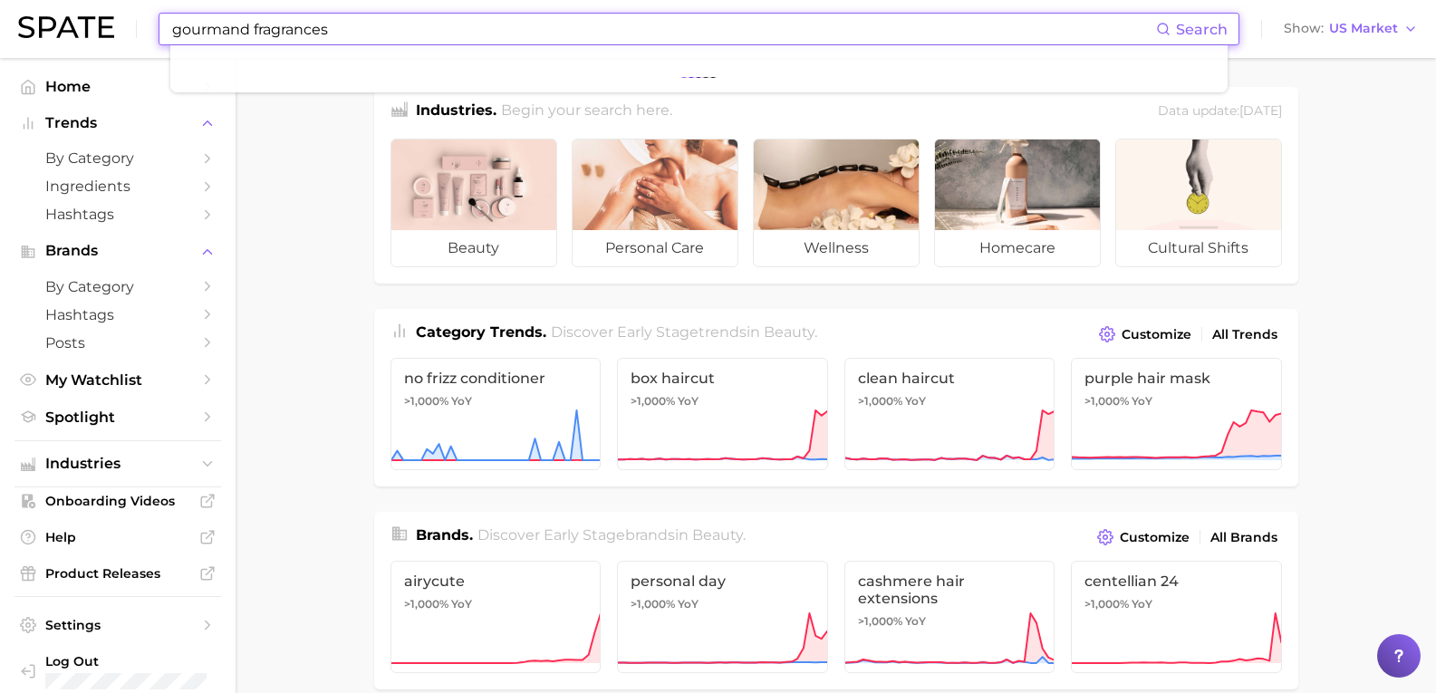
type input "gourmand fragrances"
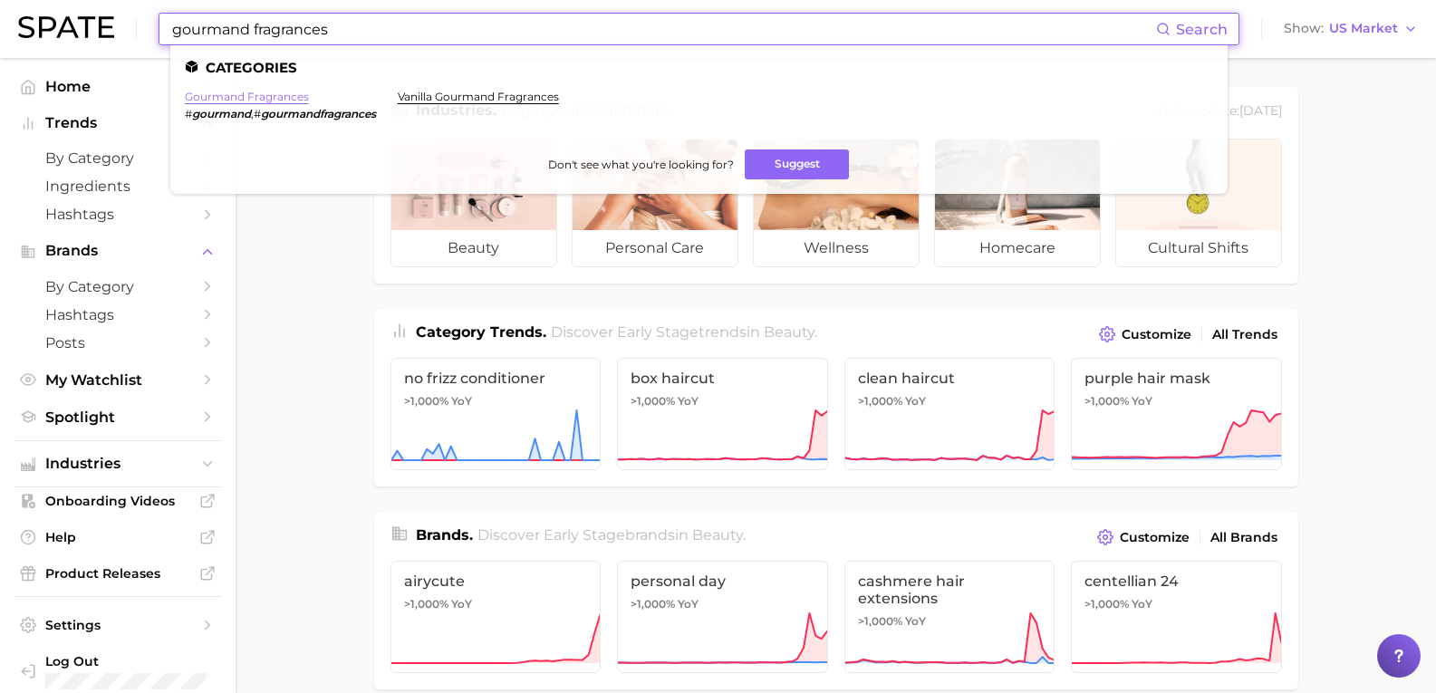
click at [267, 98] on link "gourmand fragrances" at bounding box center [247, 97] width 124 height 14
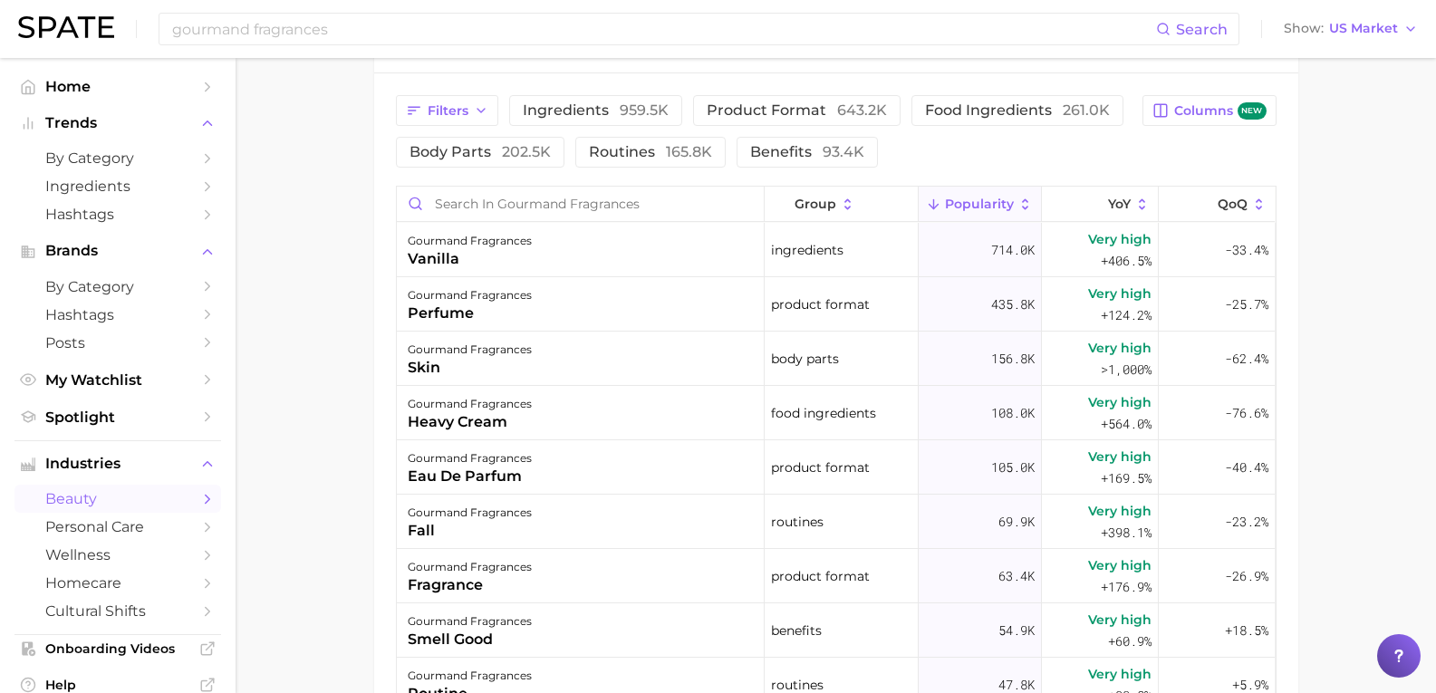
scroll to position [976, 0]
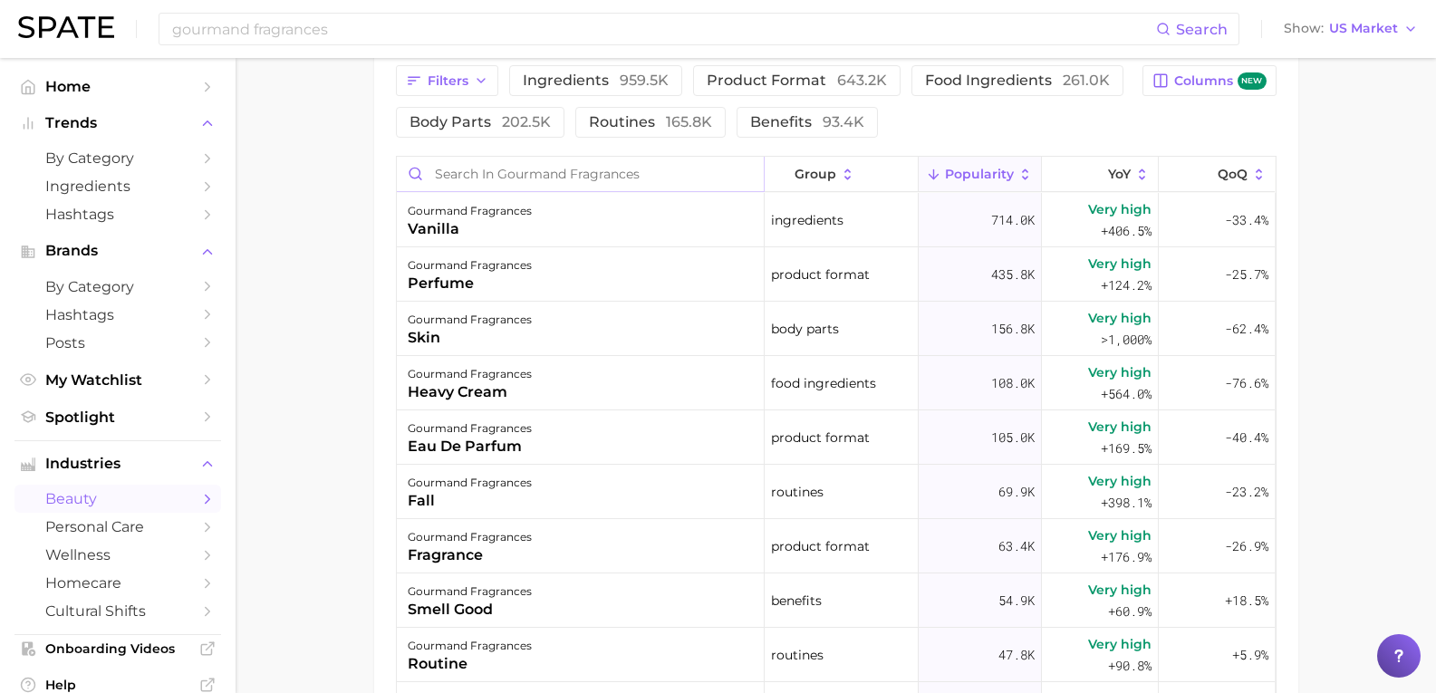
click at [449, 179] on input "Search in gourmand fragrances" at bounding box center [580, 174] width 367 height 34
type input "candles"
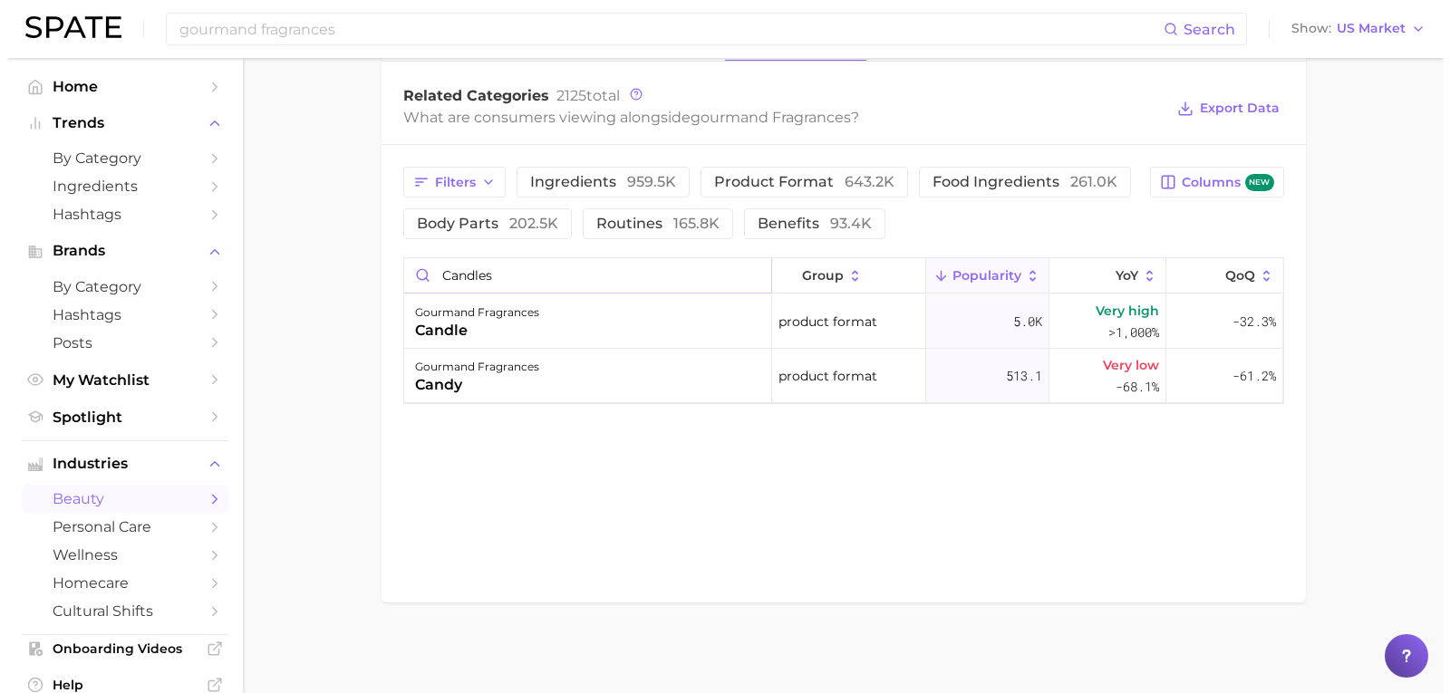
scroll to position [874, 0]
click at [1136, 332] on span ">1,000%" at bounding box center [1126, 331] width 51 height 17
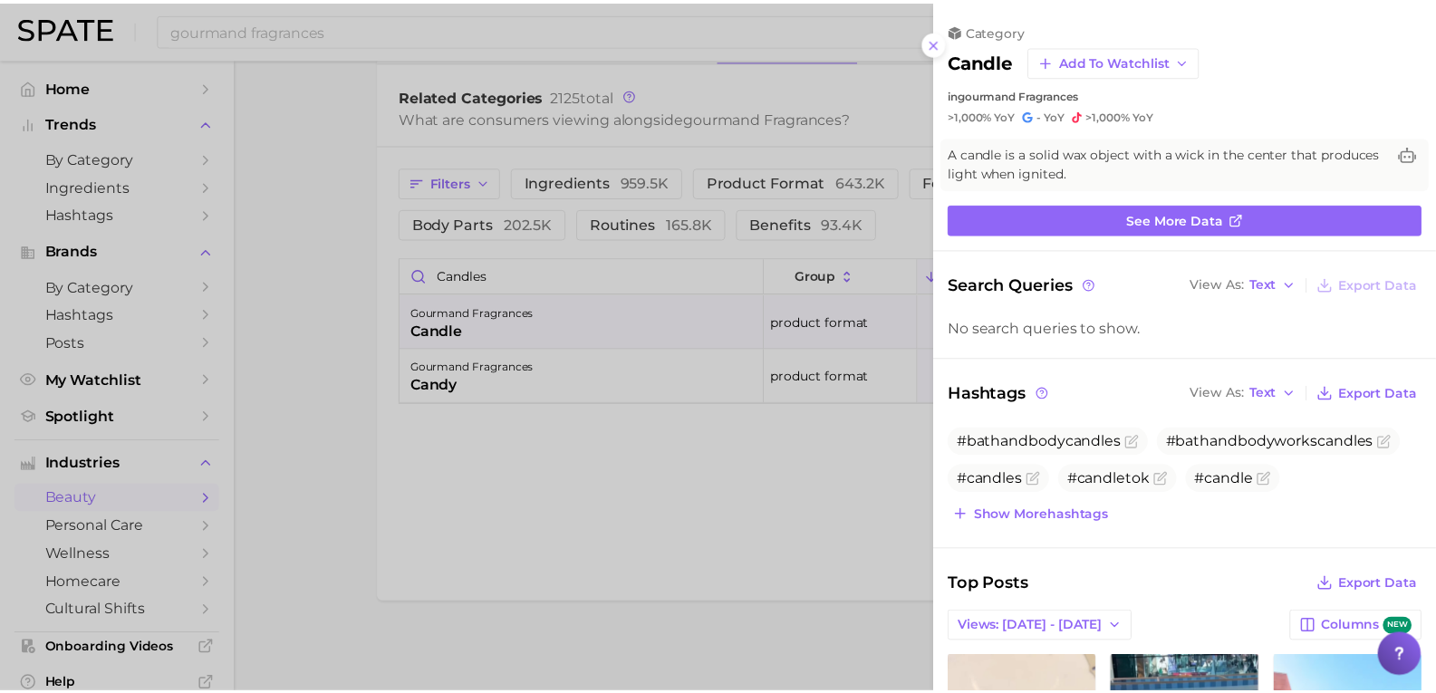
scroll to position [0, 0]
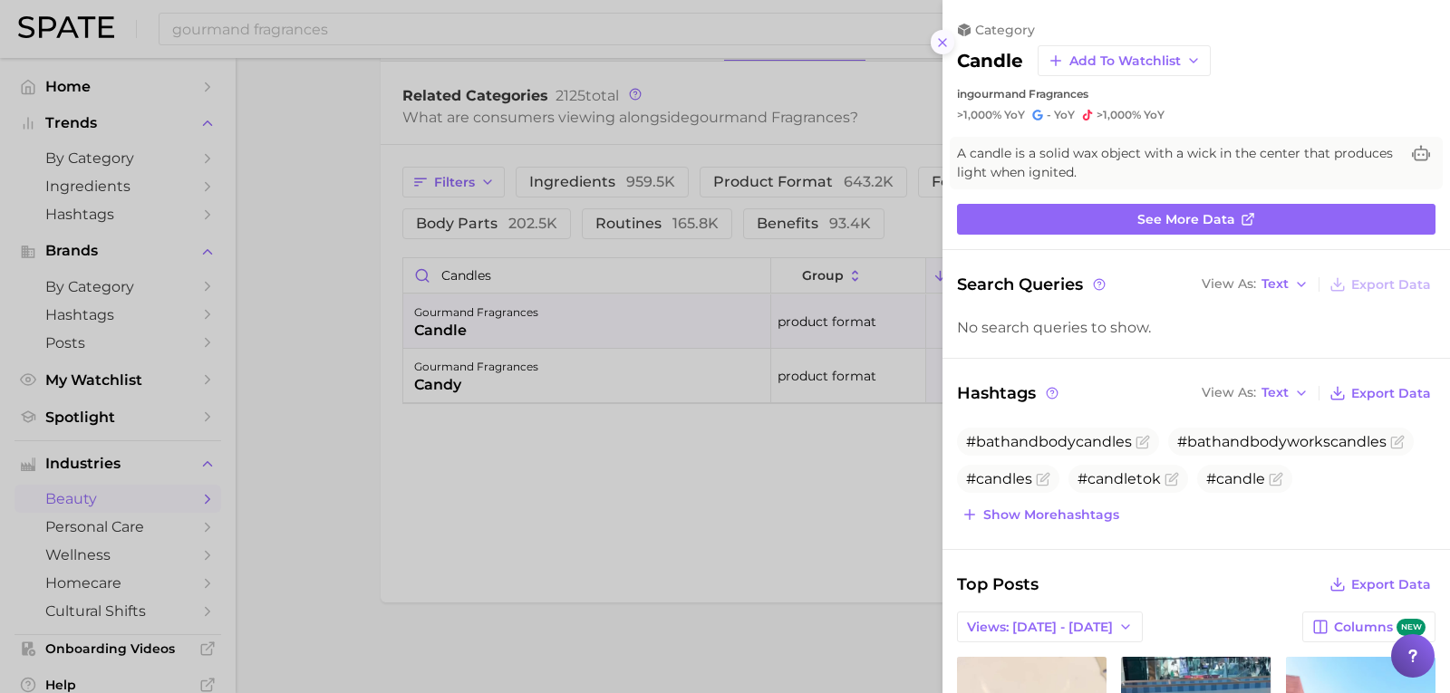
click at [941, 36] on icon at bounding box center [942, 42] width 14 height 14
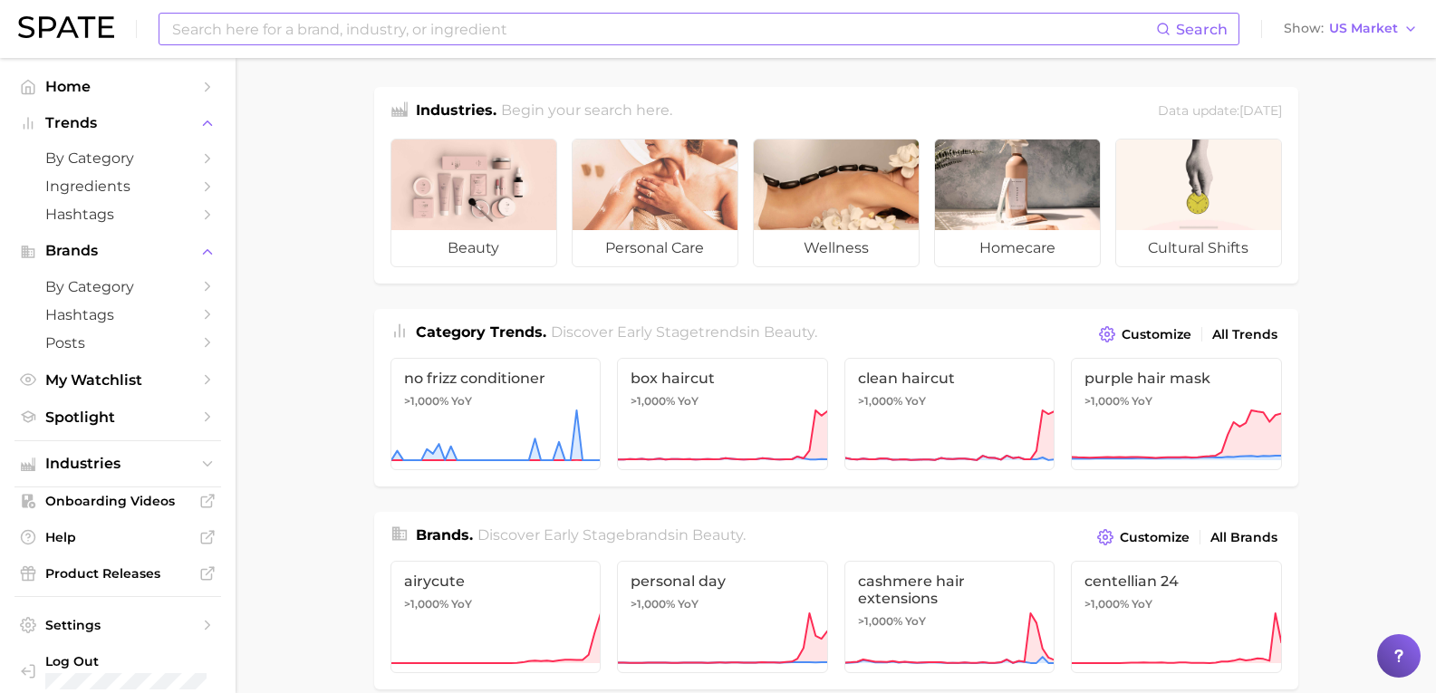
click at [283, 35] on input at bounding box center [663, 29] width 986 height 31
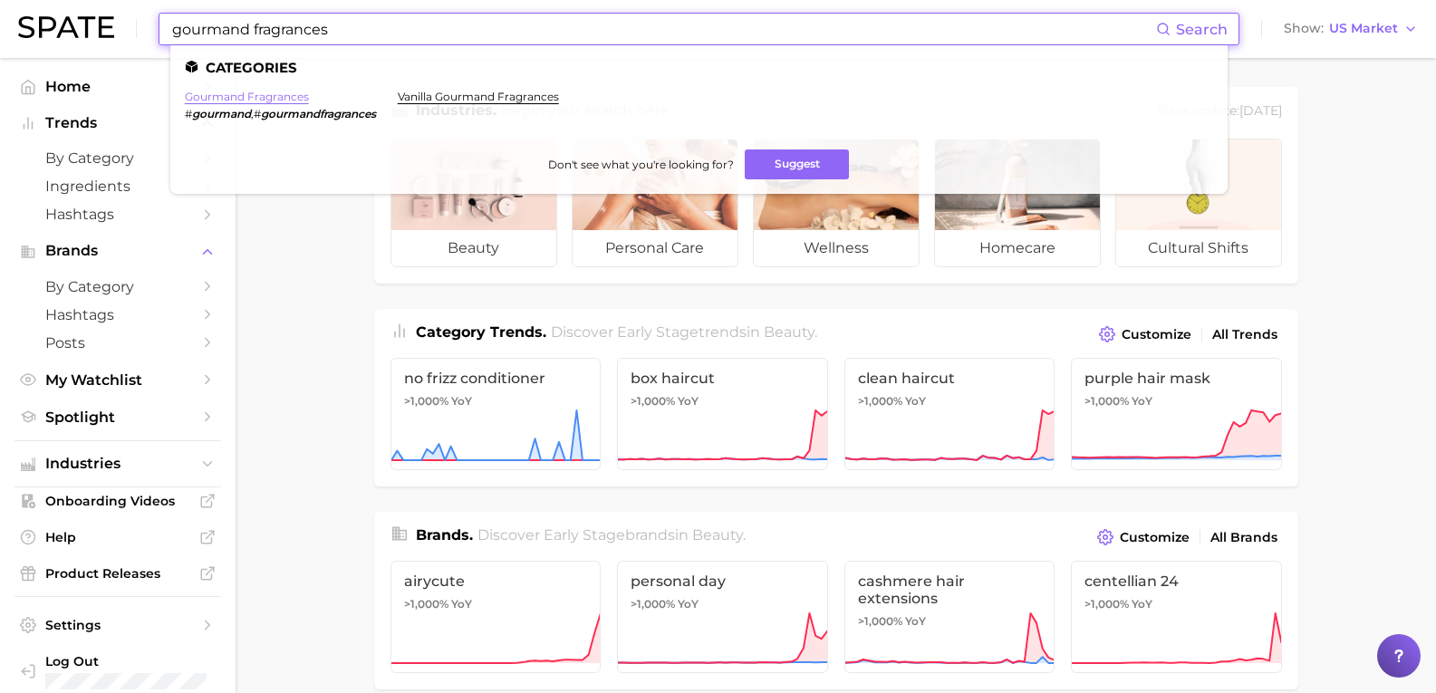
type input "gourmand fragrances"
click at [245, 94] on link "gourmand fragrances" at bounding box center [247, 97] width 124 height 14
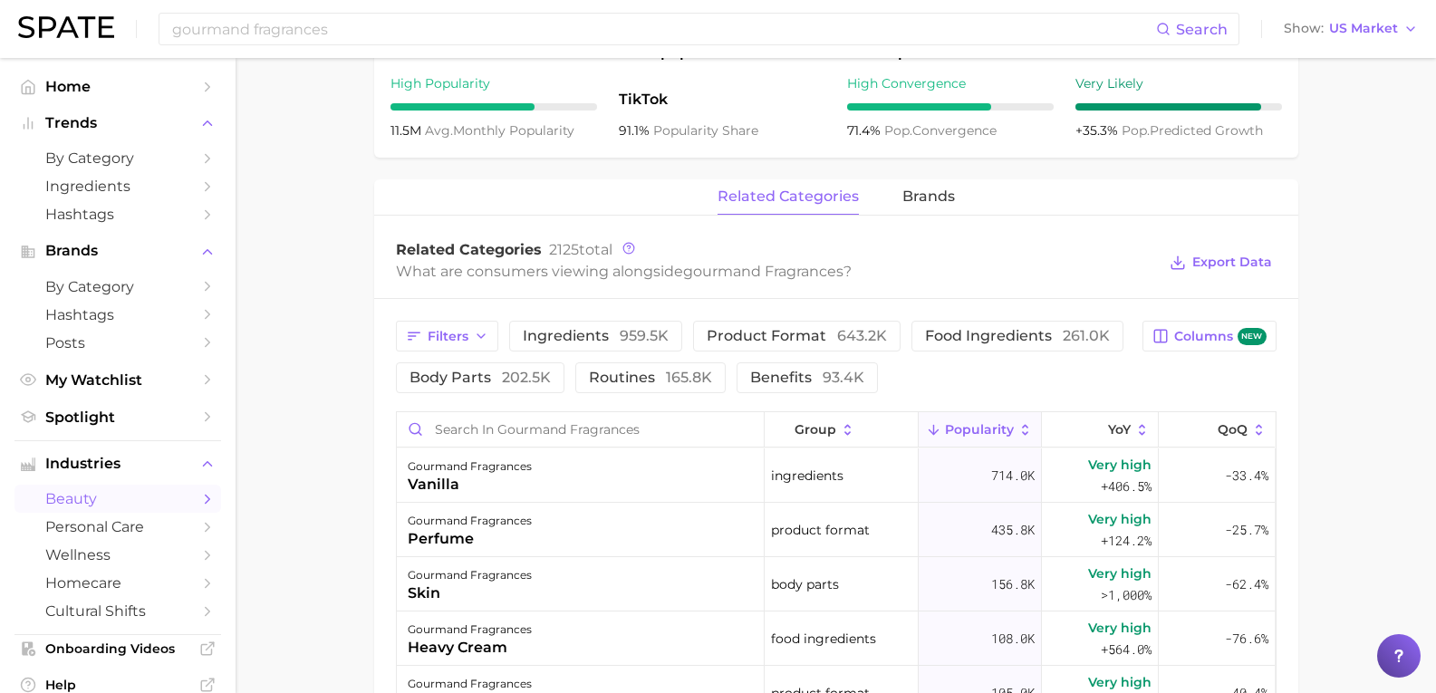
scroll to position [718, 0]
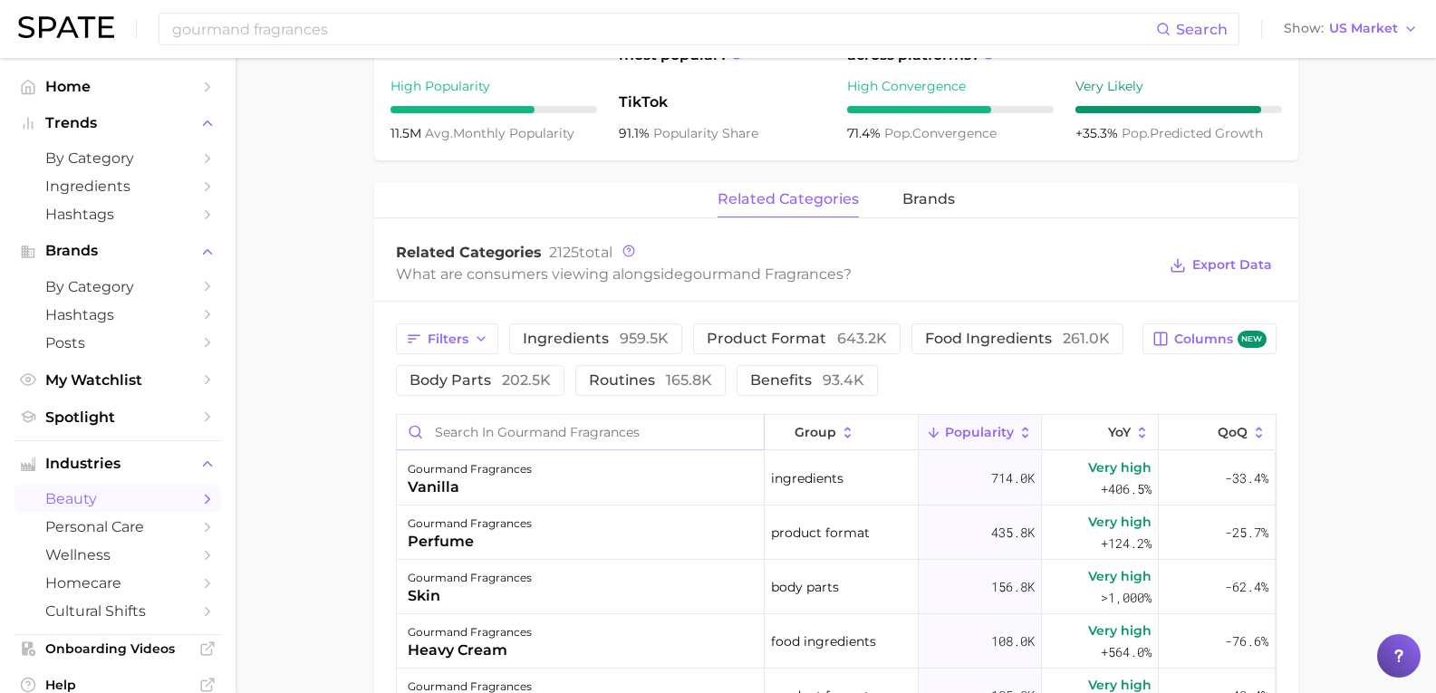
click at [469, 426] on input "Search in gourmand fragrances" at bounding box center [580, 432] width 367 height 34
type input "candle"
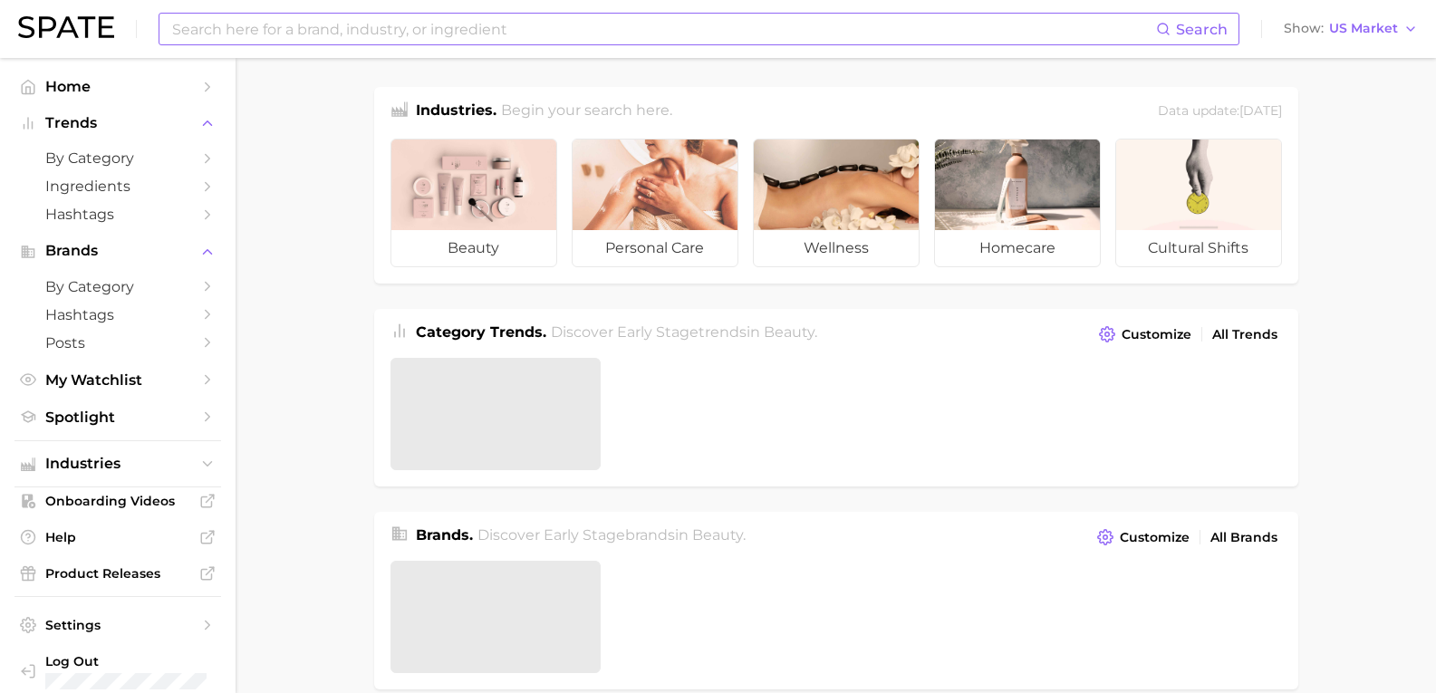
click at [257, 37] on input at bounding box center [663, 29] width 986 height 31
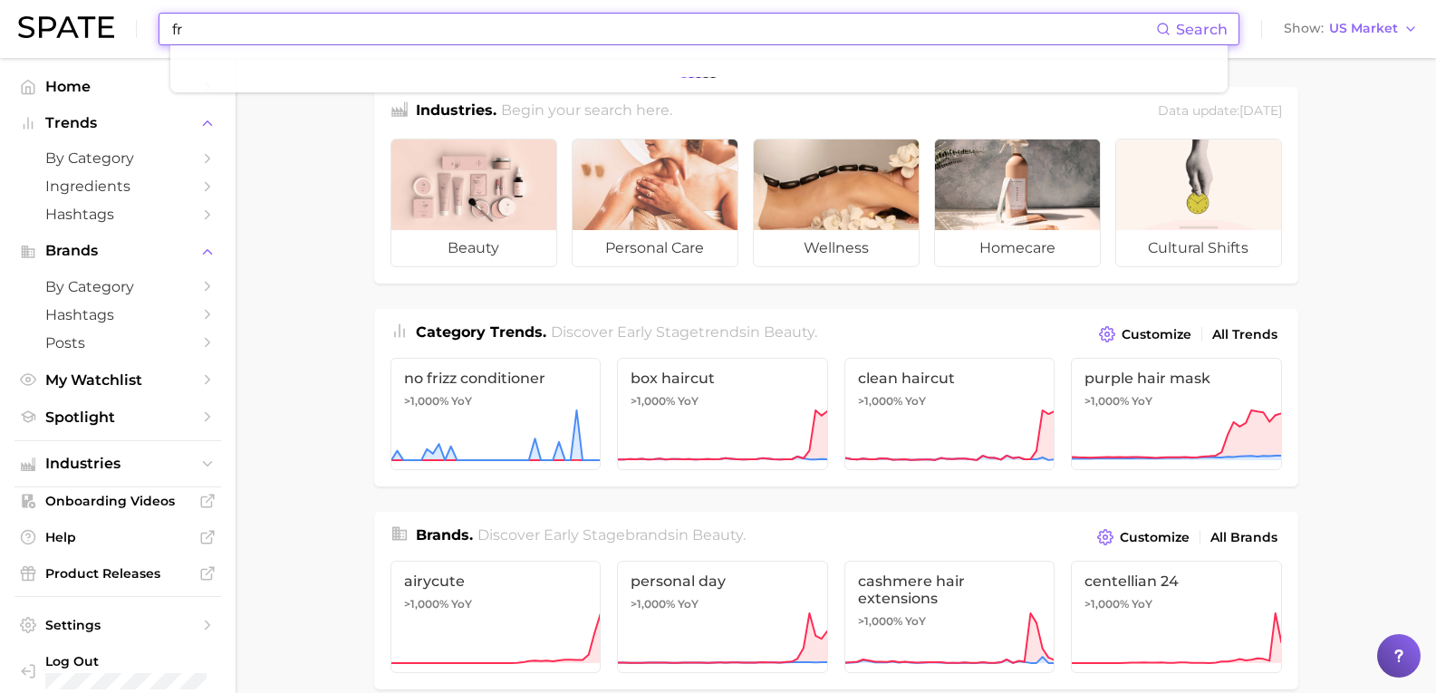
type input "f"
type input "gourmand fragrances"
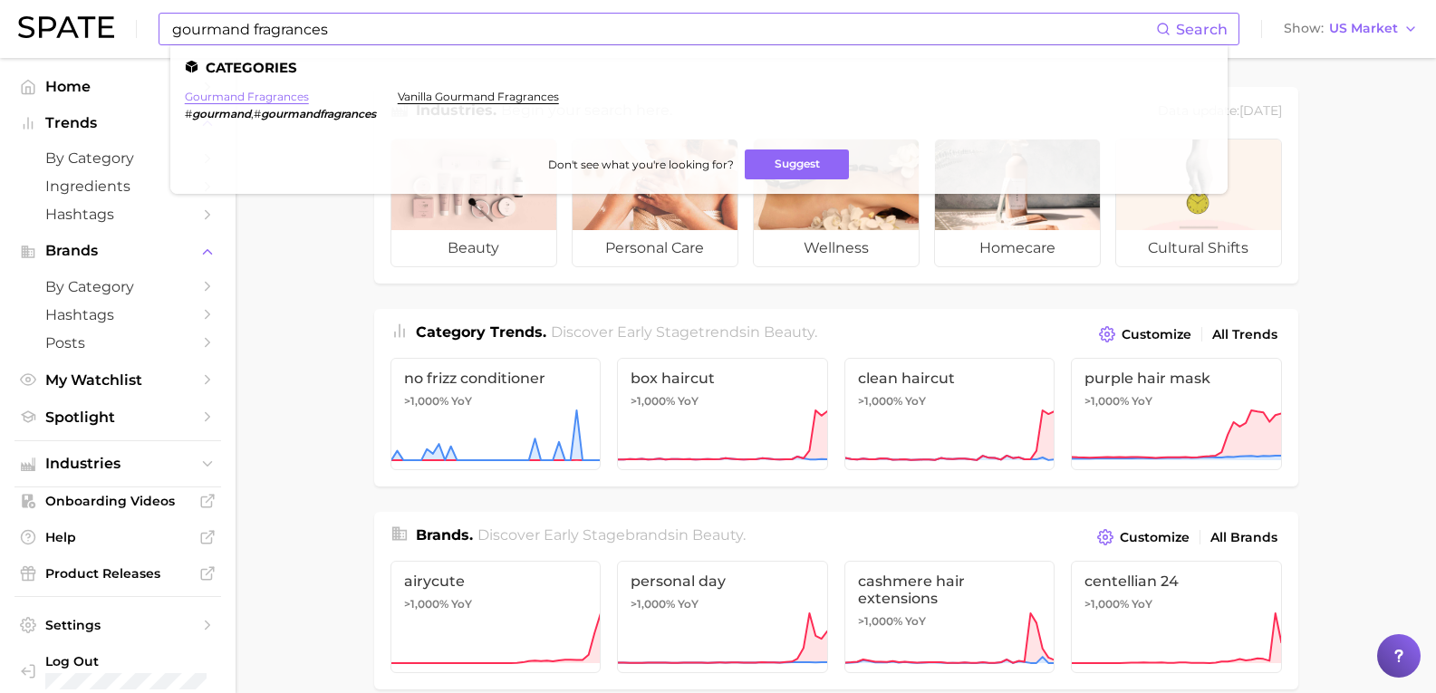
click at [266, 96] on link "gourmand fragrances" at bounding box center [247, 97] width 124 height 14
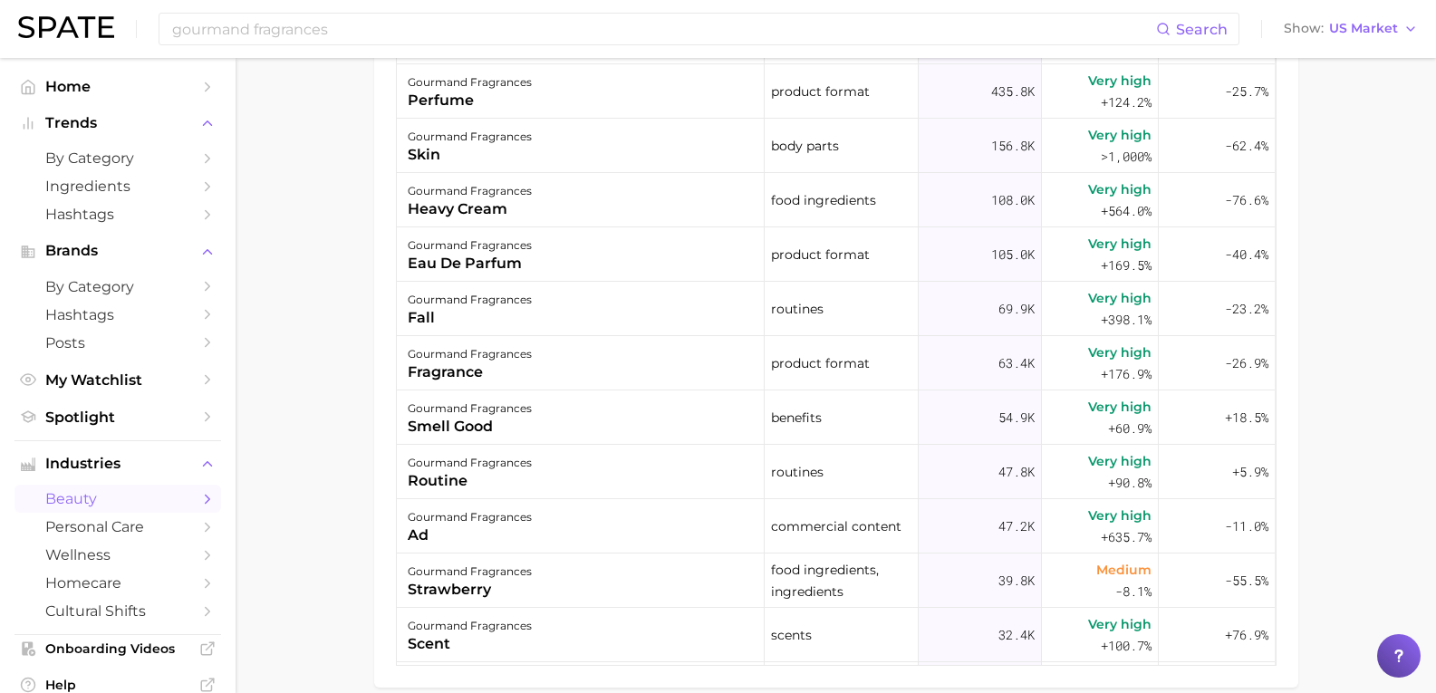
scroll to position [845, 0]
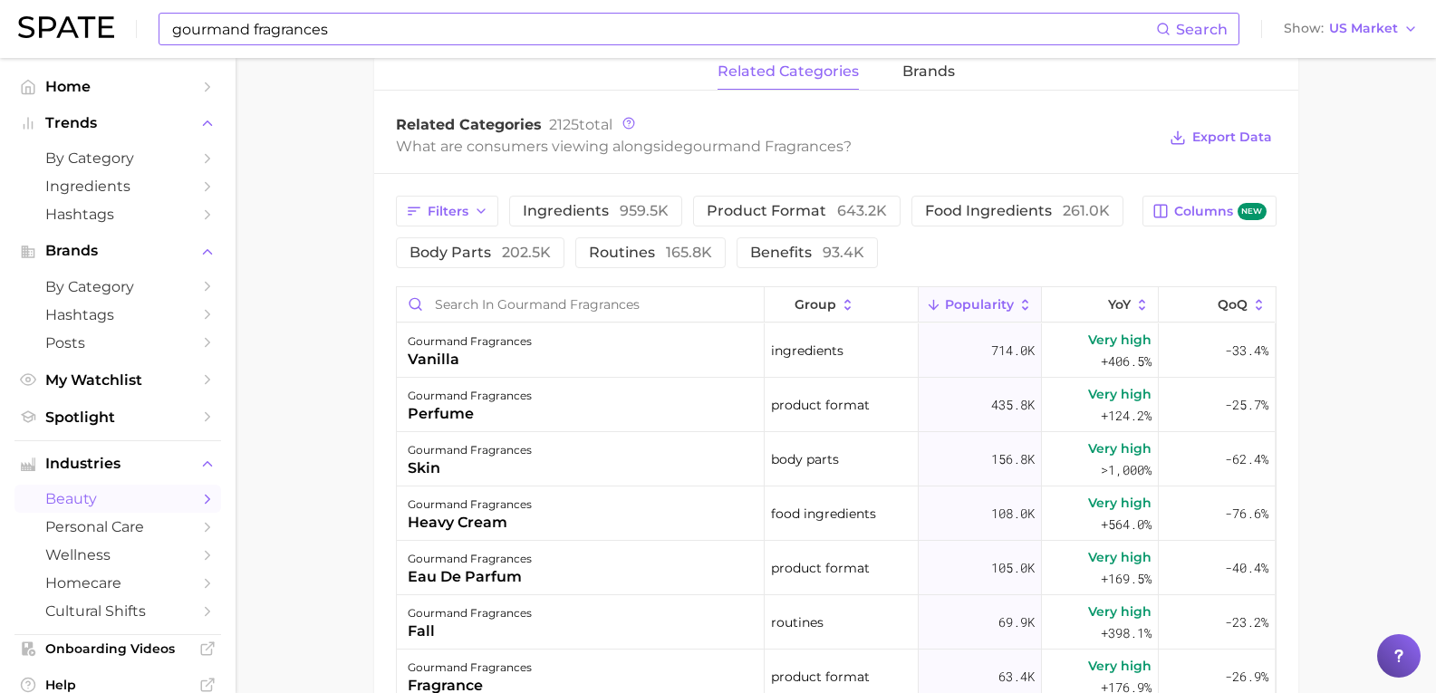
click at [299, 39] on input "gourmand fragrances" at bounding box center [663, 29] width 986 height 31
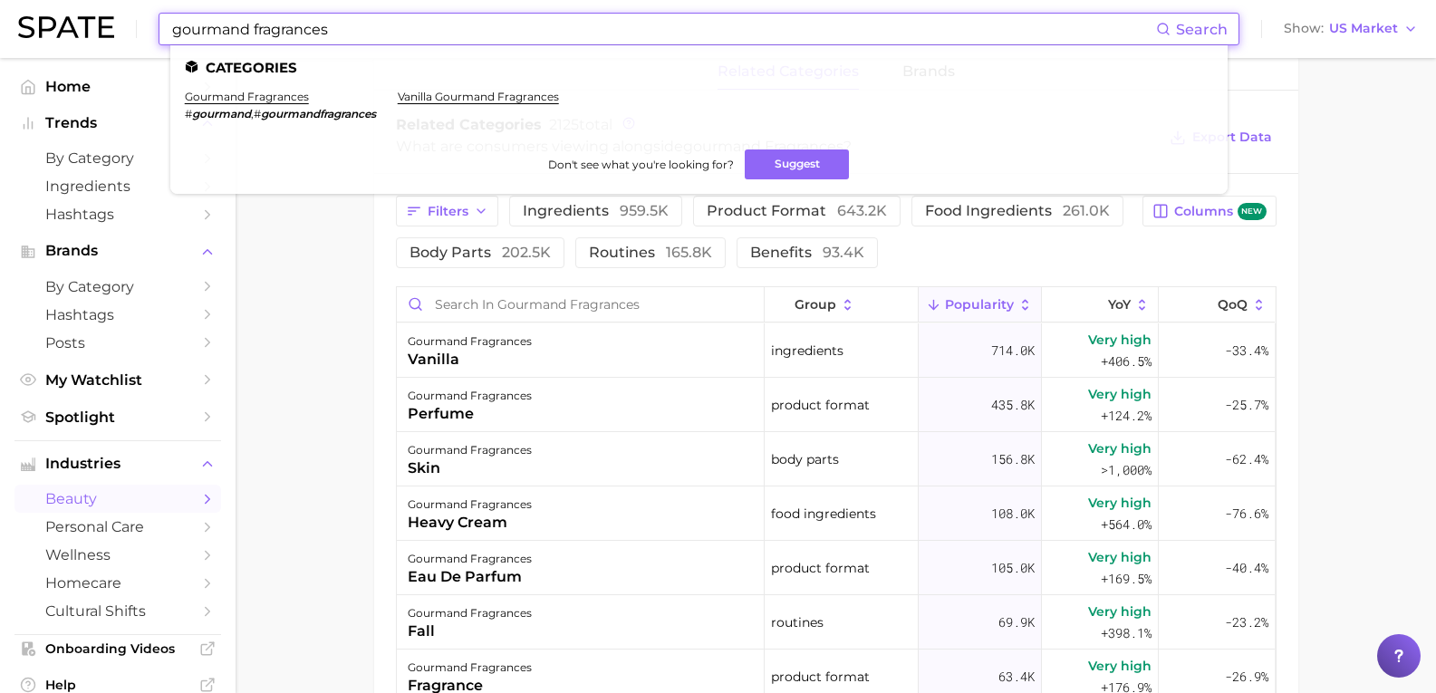
drag, startPoint x: 378, startPoint y: 30, endPoint x: -162, endPoint y: 21, distance: 540.1
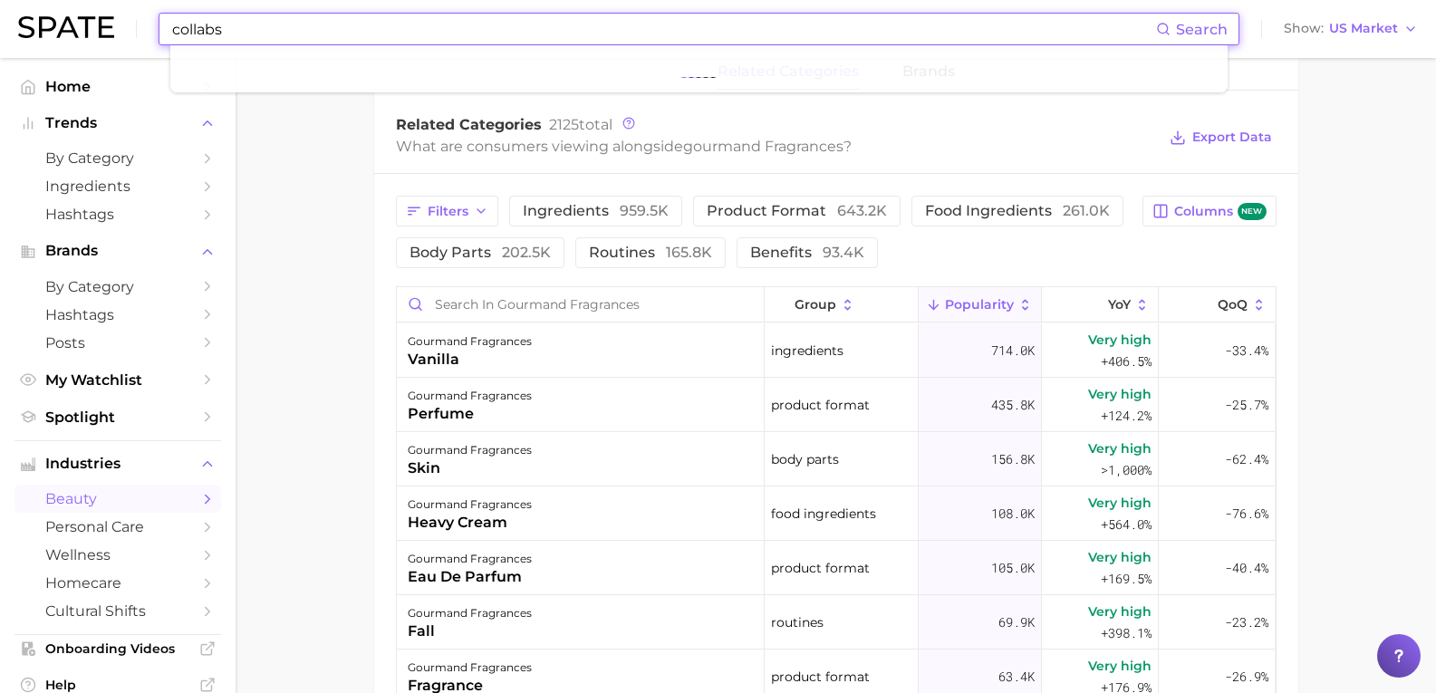
type input "collabs"
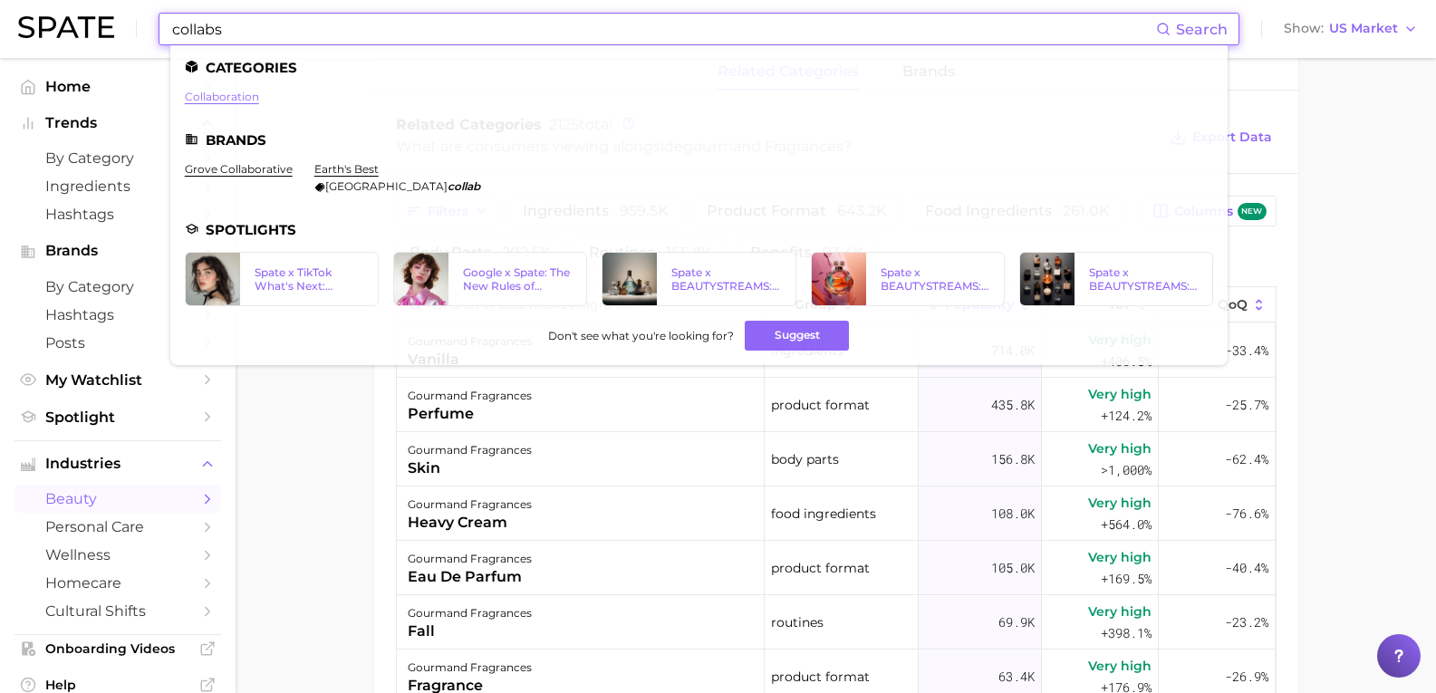
click at [238, 99] on link "collaboration" at bounding box center [222, 97] width 74 height 14
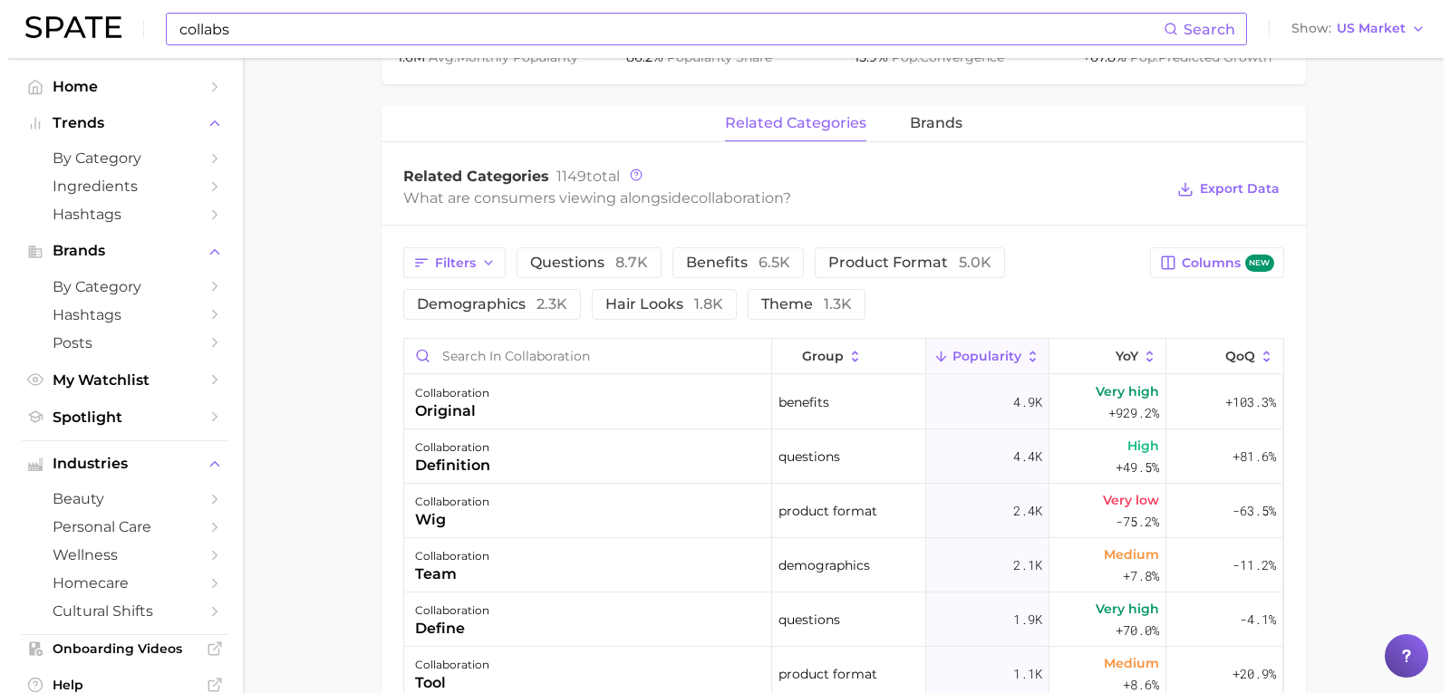
scroll to position [816, 0]
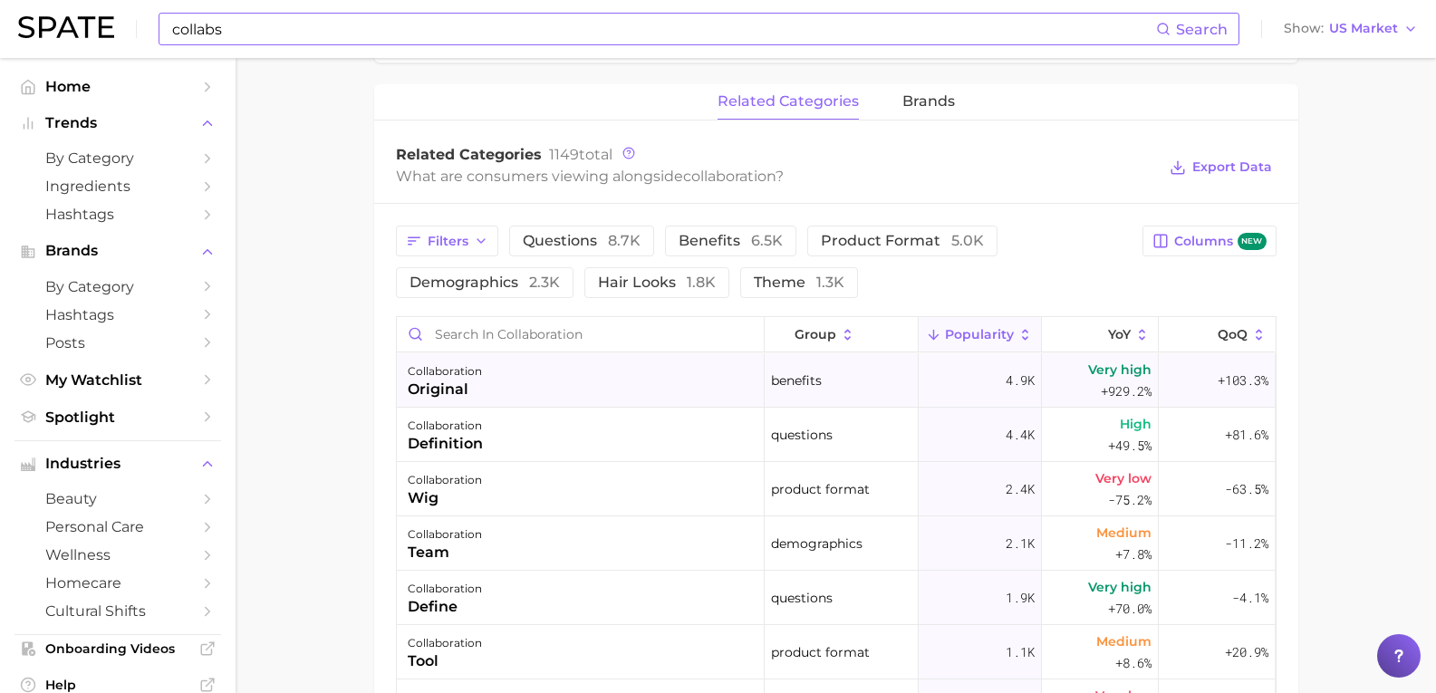
click at [456, 385] on div "original" at bounding box center [445, 390] width 74 height 22
